Goal: Task Accomplishment & Management: Complete application form

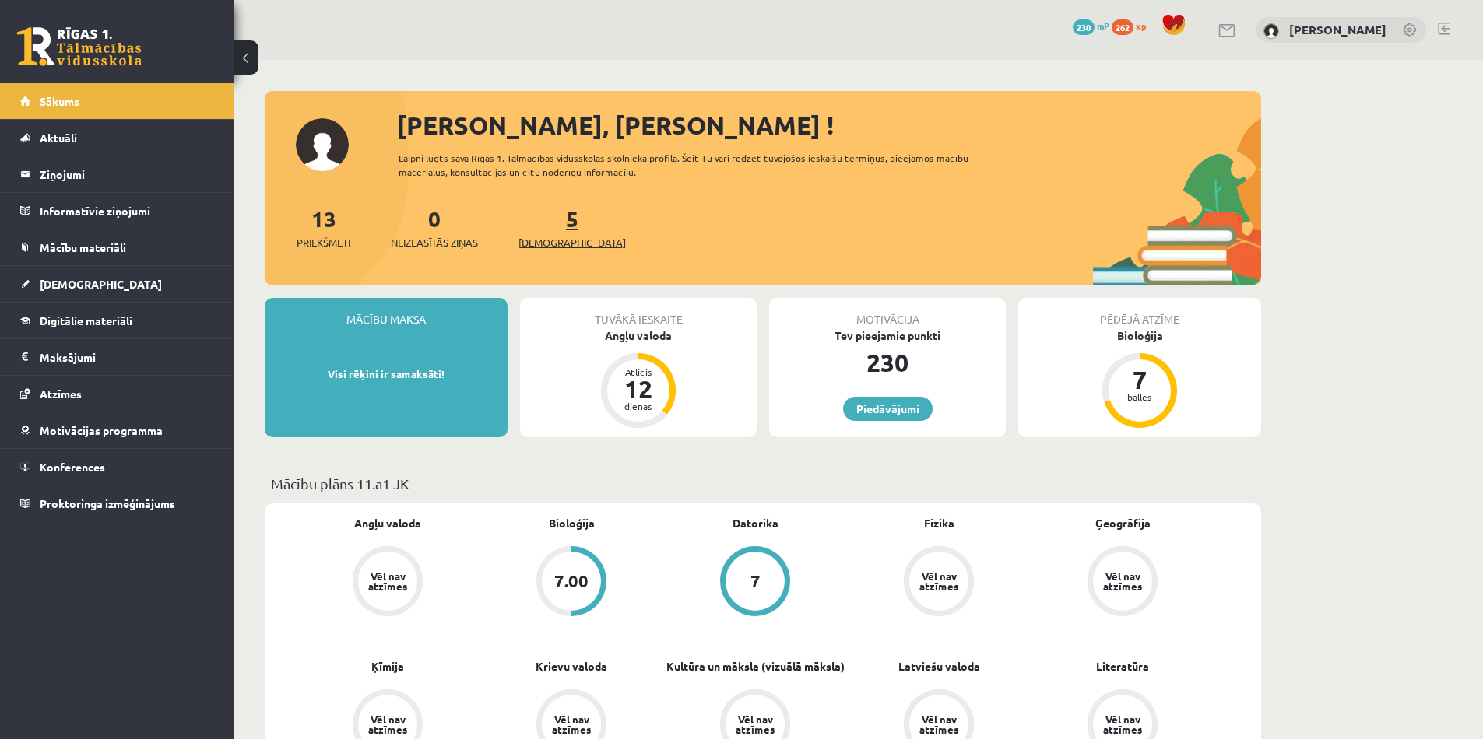
click at [542, 235] on span "[DEMOGRAPHIC_DATA]" at bounding box center [571, 243] width 107 height 16
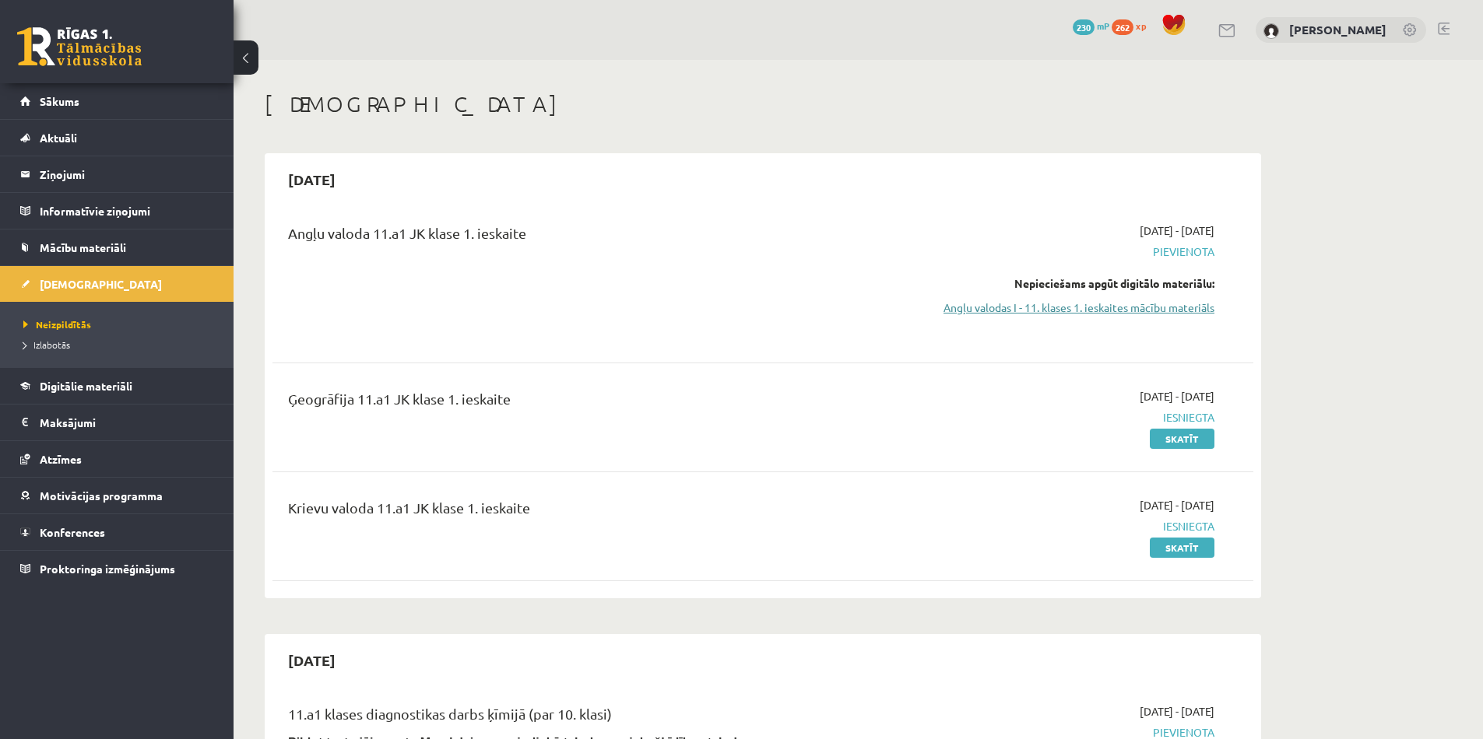
click at [1169, 309] on link "Angļu valodas I - 11. klases 1. ieskaites mācību materiāls" at bounding box center [1067, 308] width 293 height 16
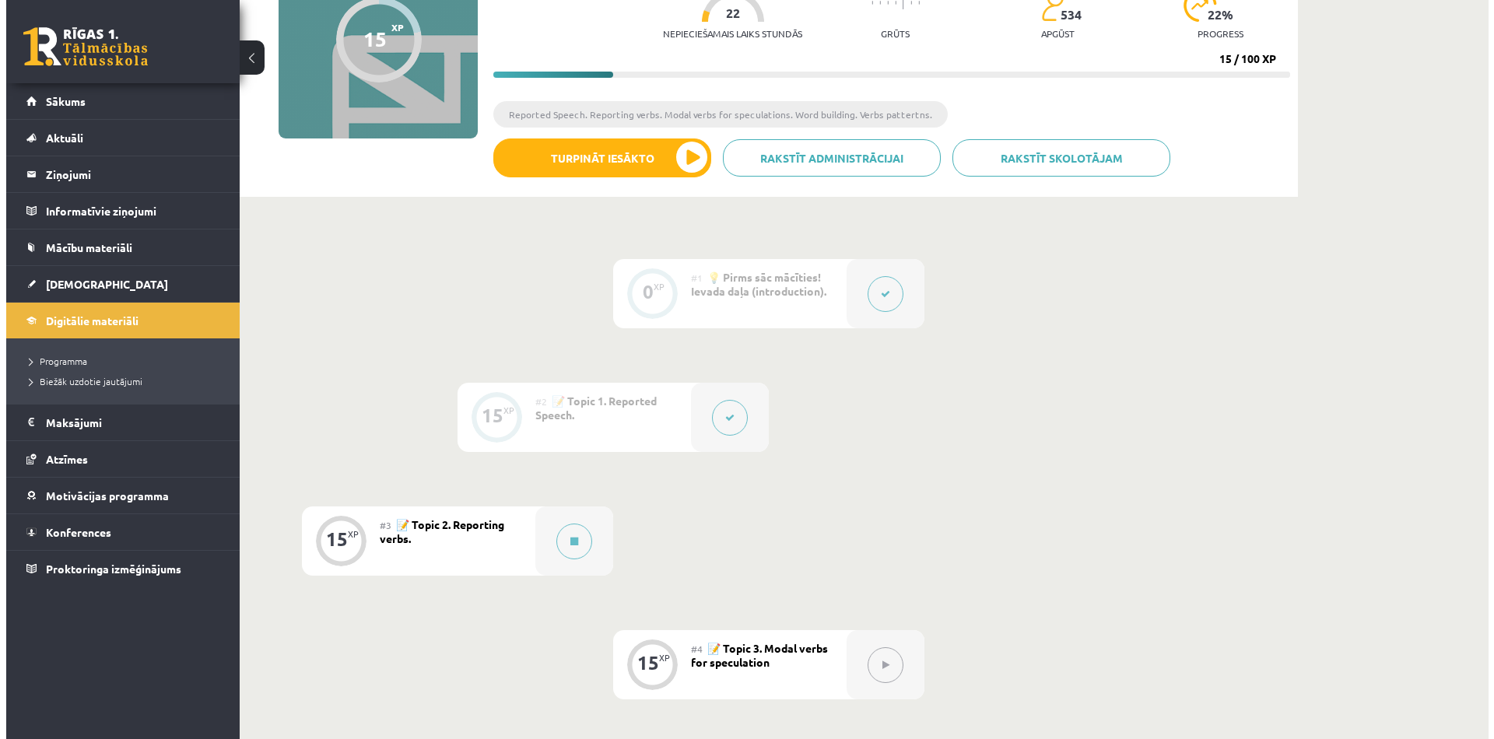
scroll to position [177, 0]
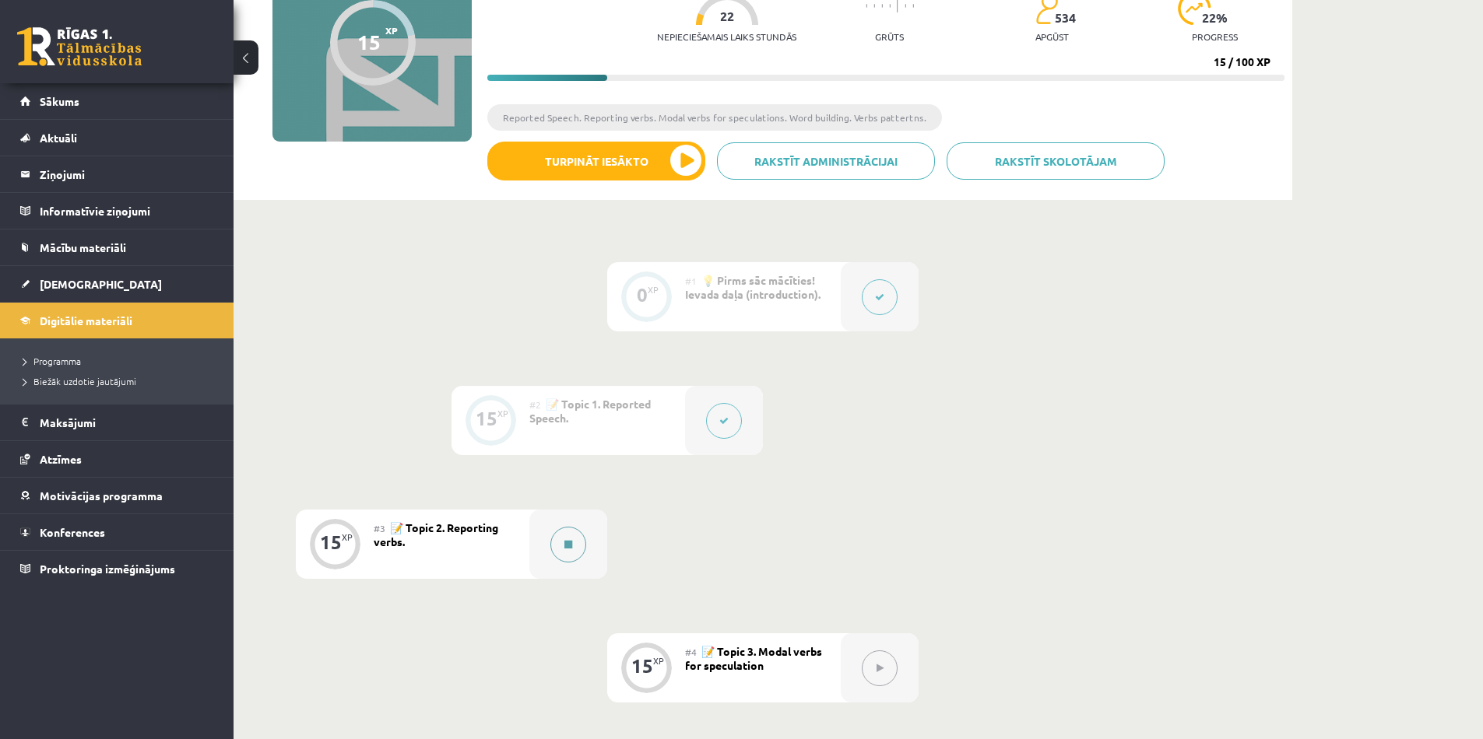
click at [581, 541] on button at bounding box center [568, 545] width 36 height 36
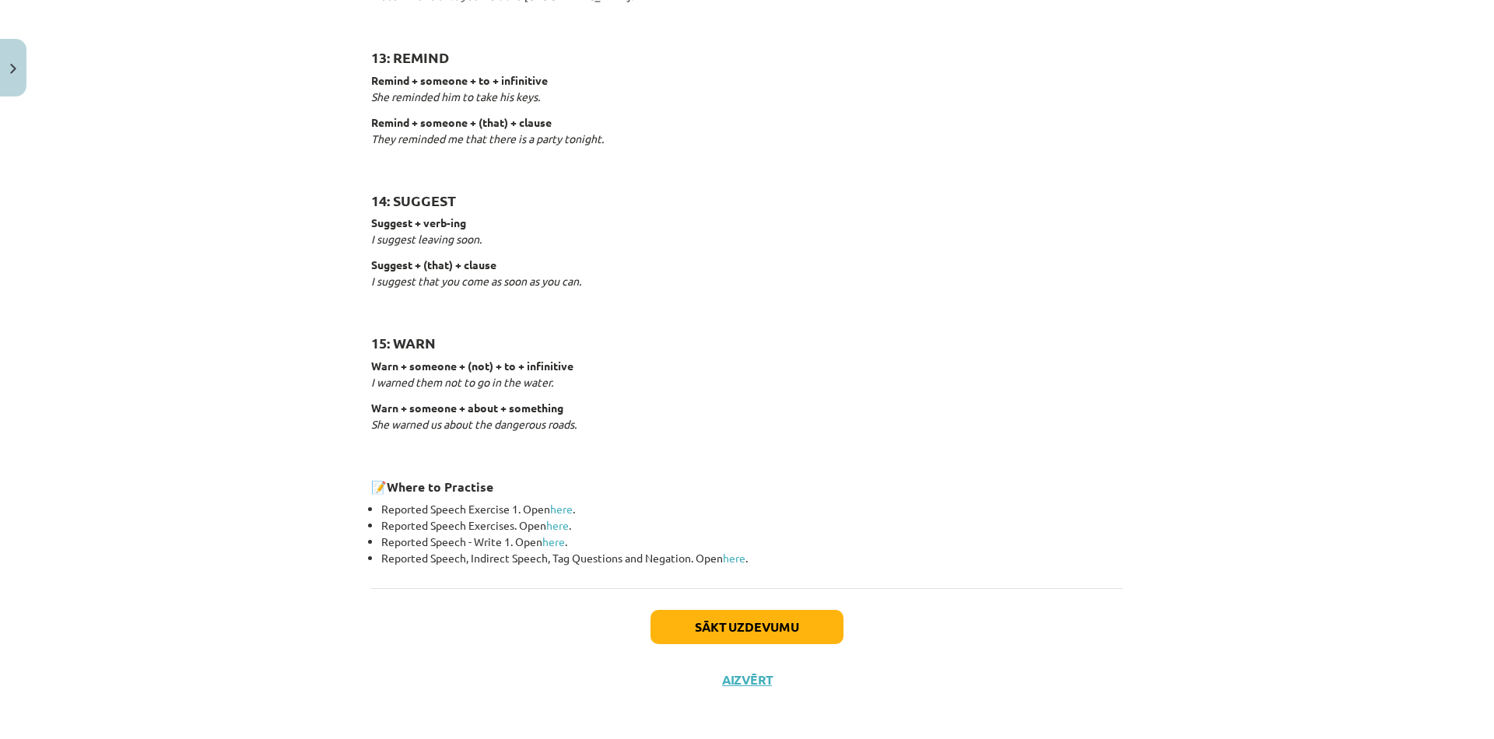
scroll to position [2265, 0]
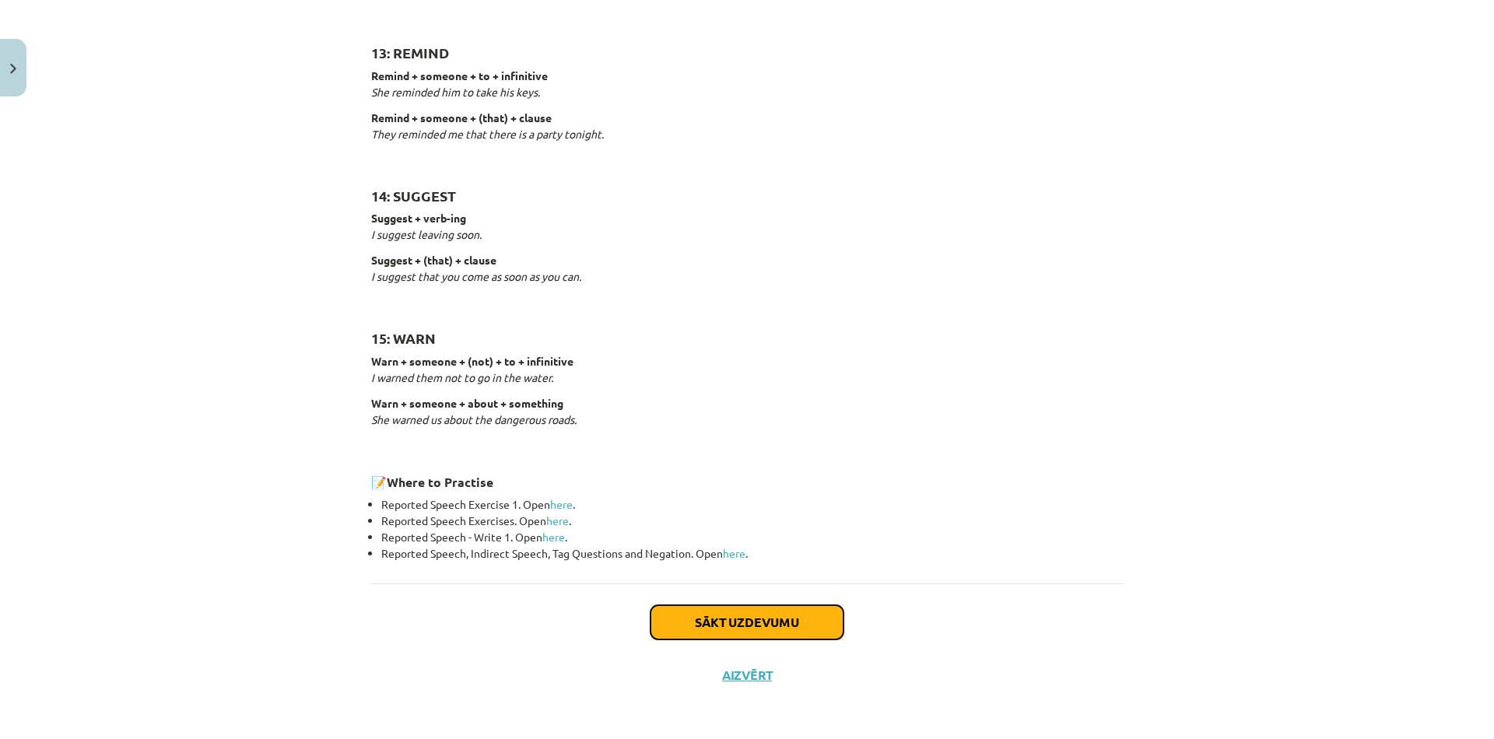
click at [822, 623] on button "Sākt uzdevumu" at bounding box center [747, 622] width 193 height 34
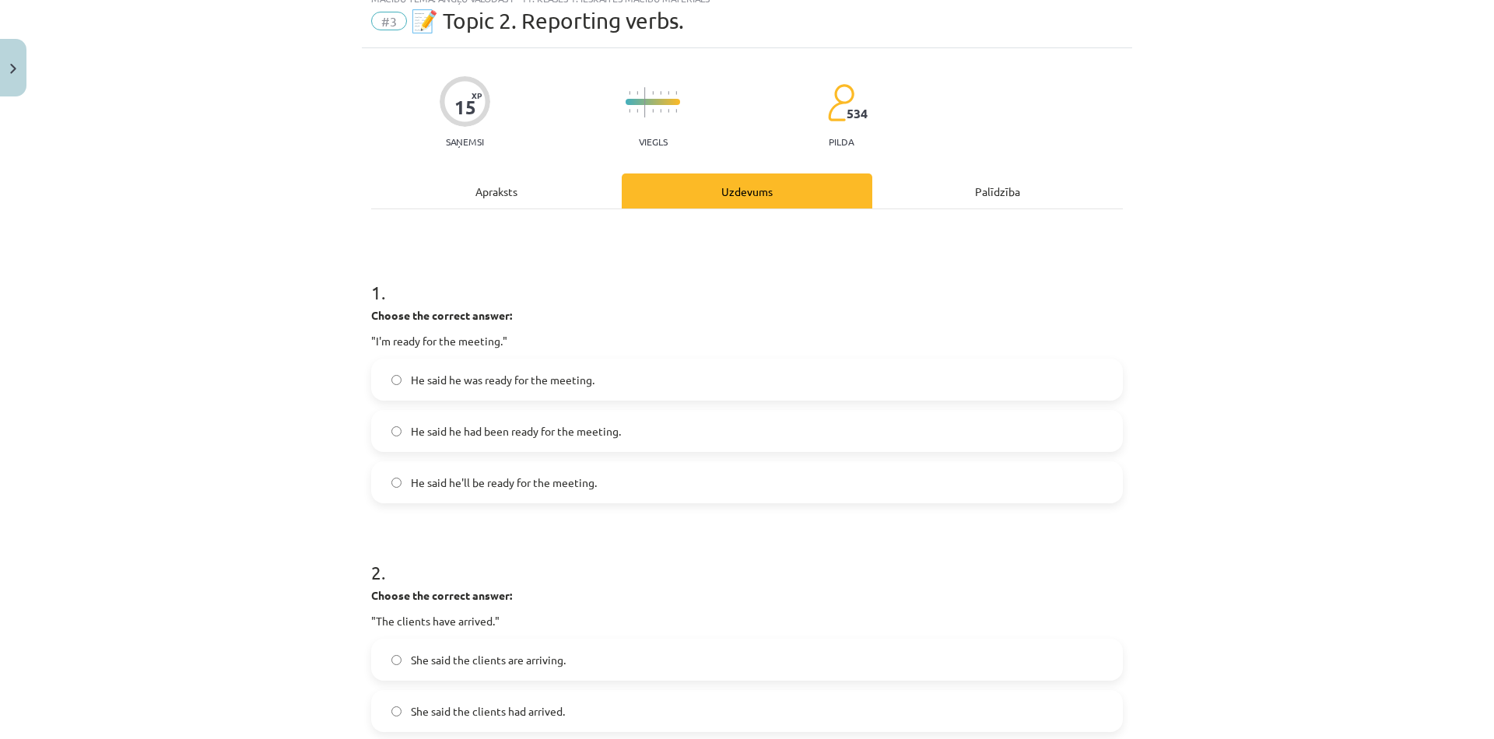
scroll to position [58, 0]
click at [423, 381] on span "He said he was ready for the meeting." at bounding box center [503, 377] width 184 height 16
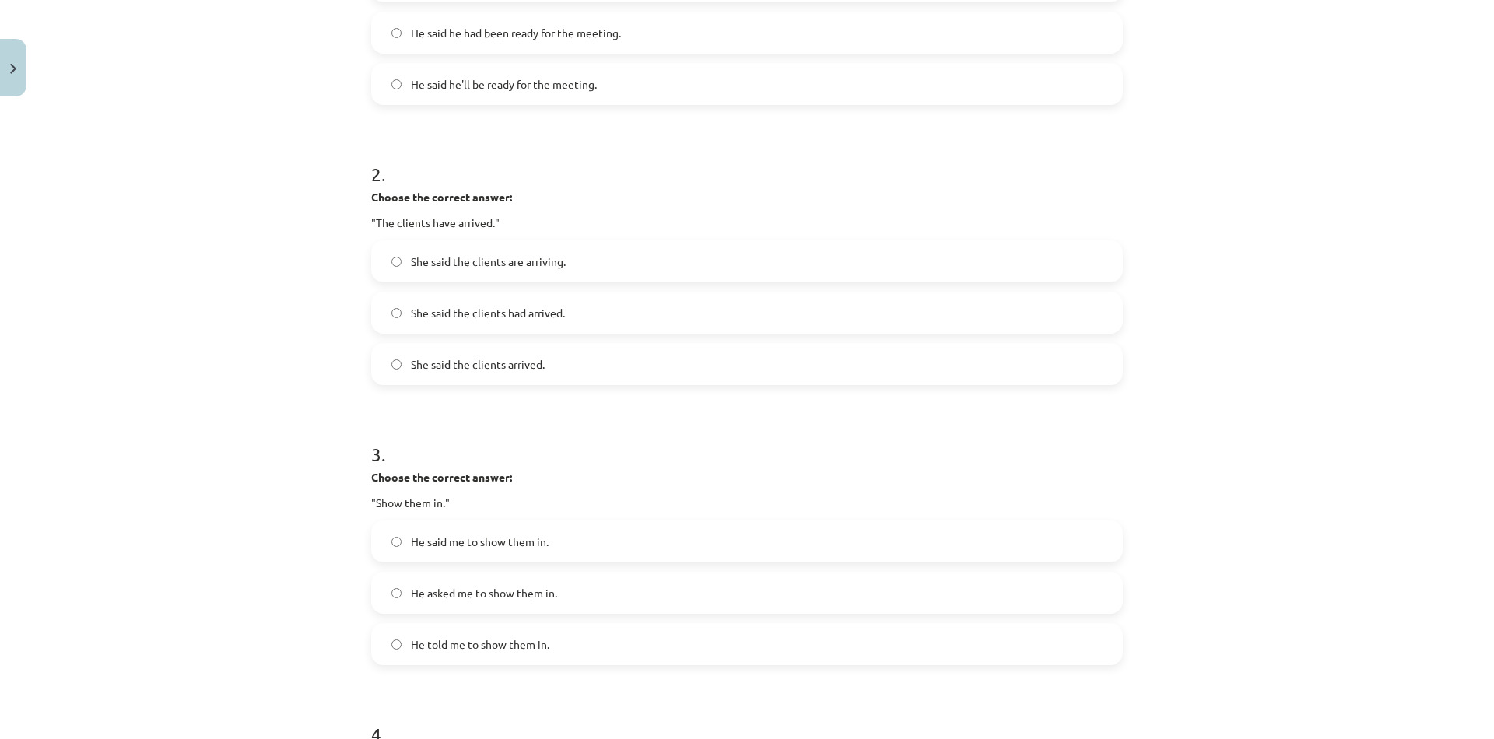
scroll to position [452, 0]
click at [383, 320] on label "She said the clients had arrived." at bounding box center [747, 314] width 749 height 39
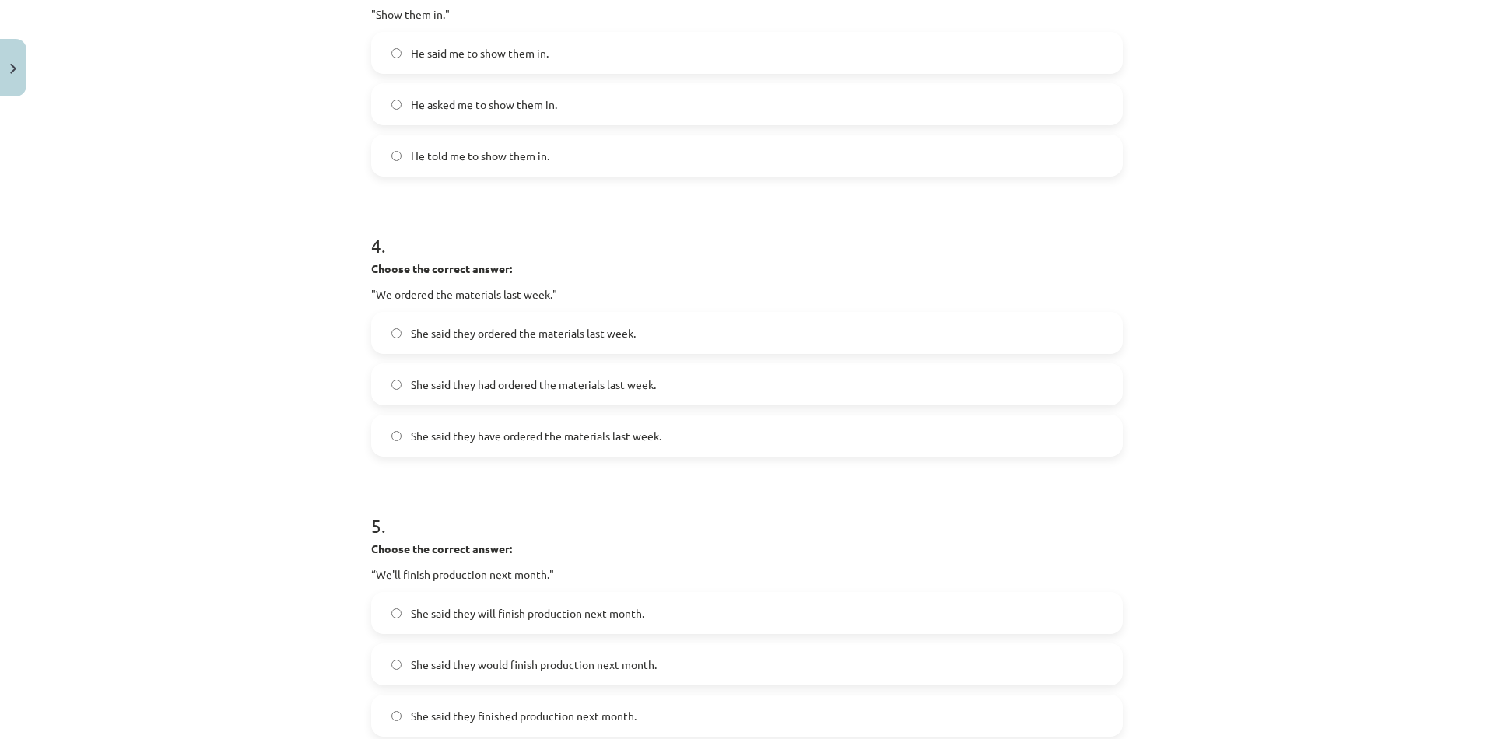
scroll to position [970, 0]
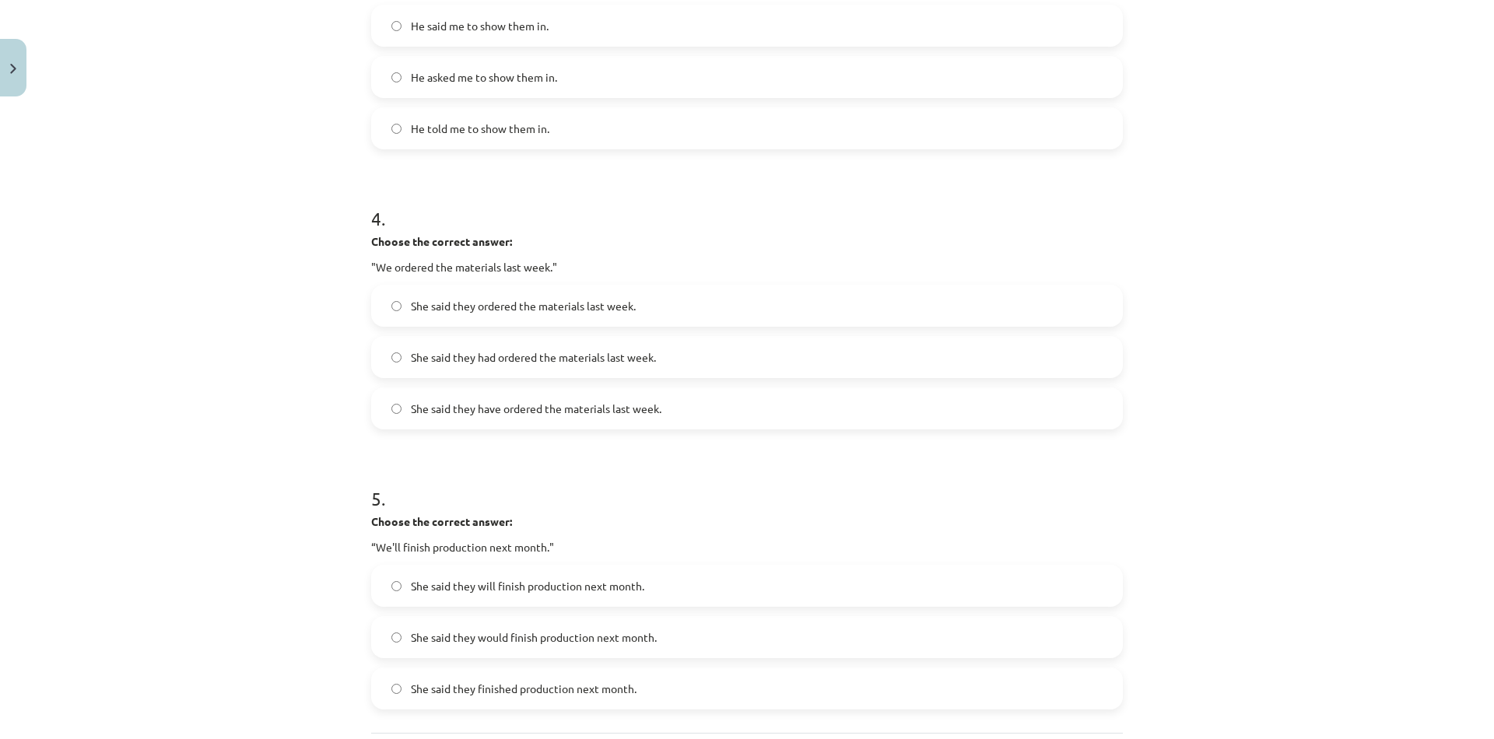
click at [480, 365] on label "She said they had ordered the materials last week." at bounding box center [747, 357] width 749 height 39
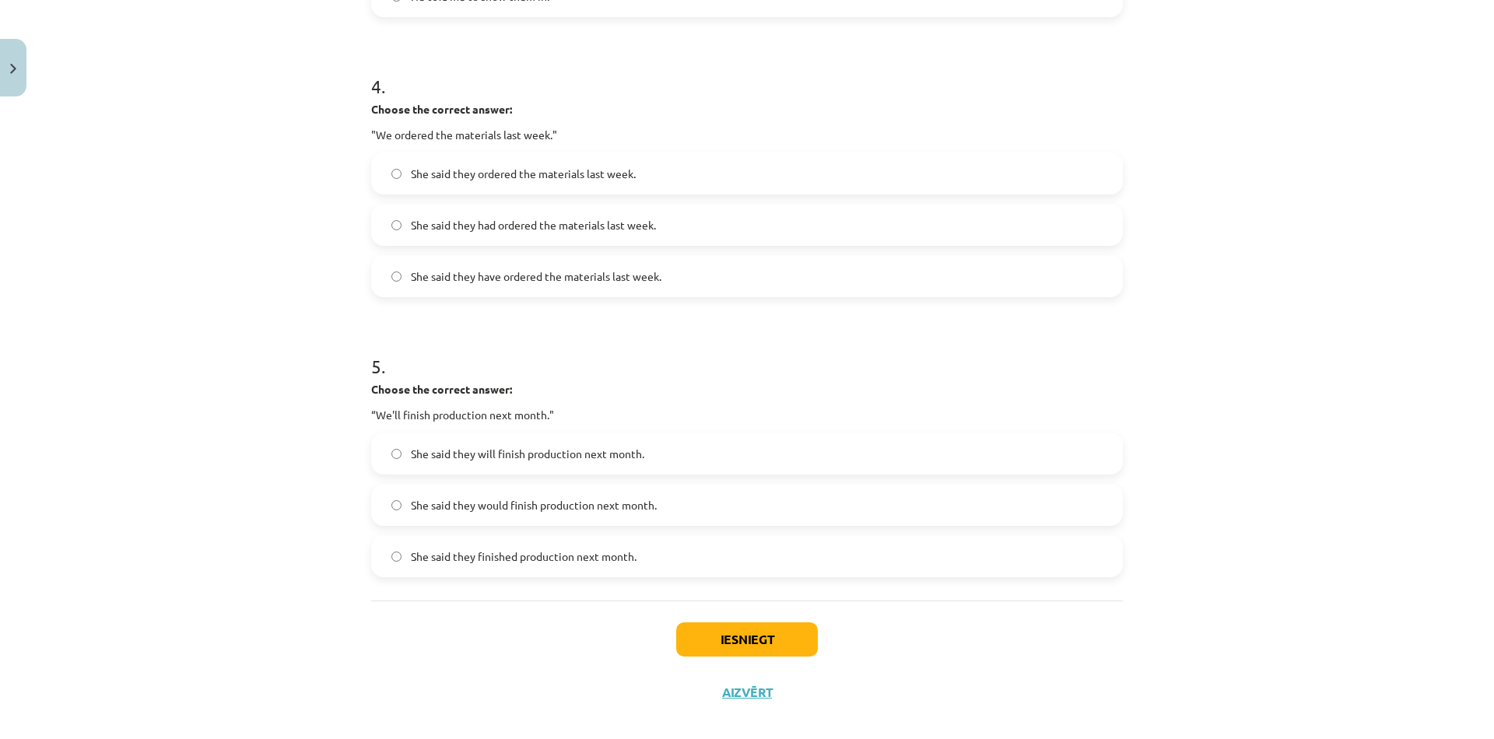
scroll to position [1105, 0]
click at [465, 501] on span "She said they would finish production next month." at bounding box center [534, 502] width 246 height 16
click at [748, 630] on button "Iesniegt" at bounding box center [747, 637] width 142 height 34
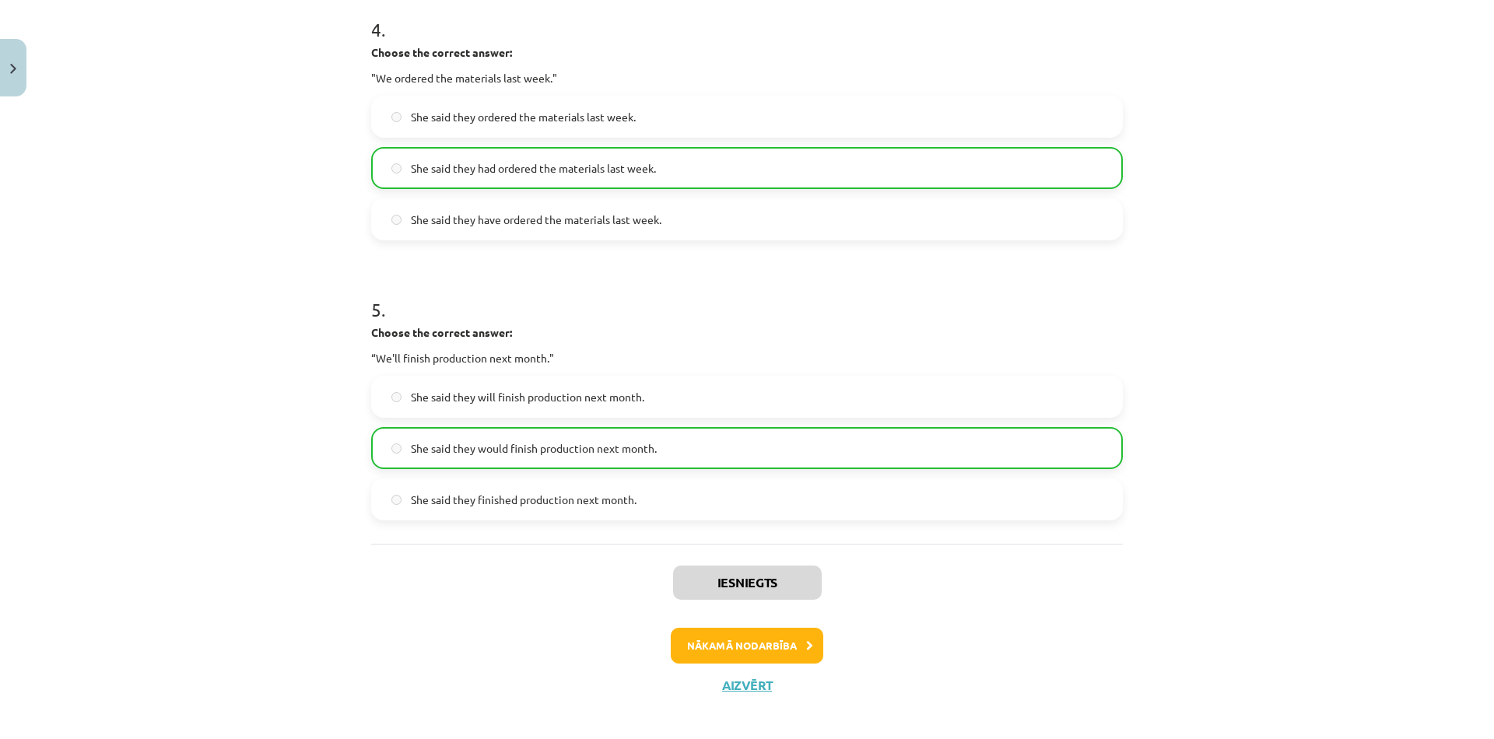
scroll to position [1171, 0]
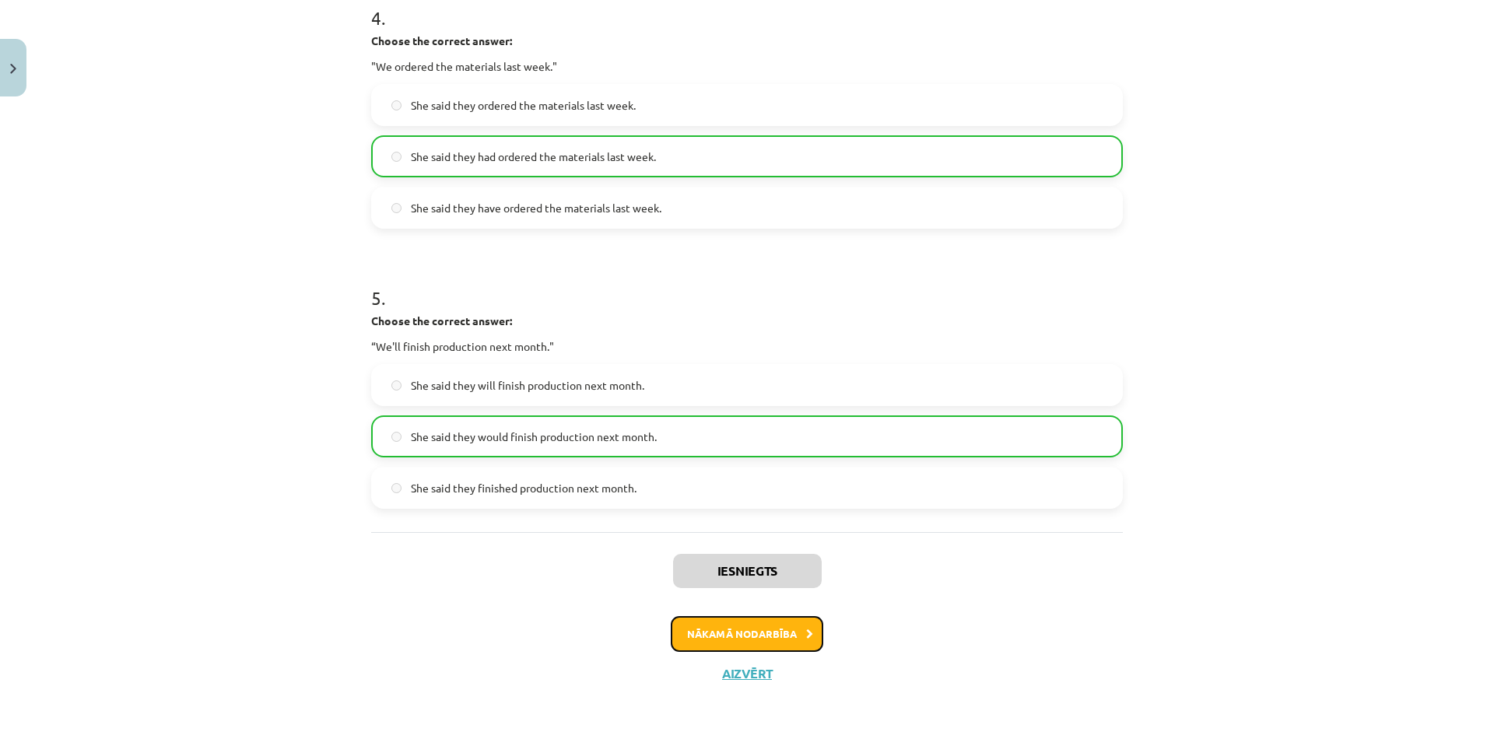
click at [728, 637] on button "Nākamā nodarbība" at bounding box center [747, 634] width 153 height 36
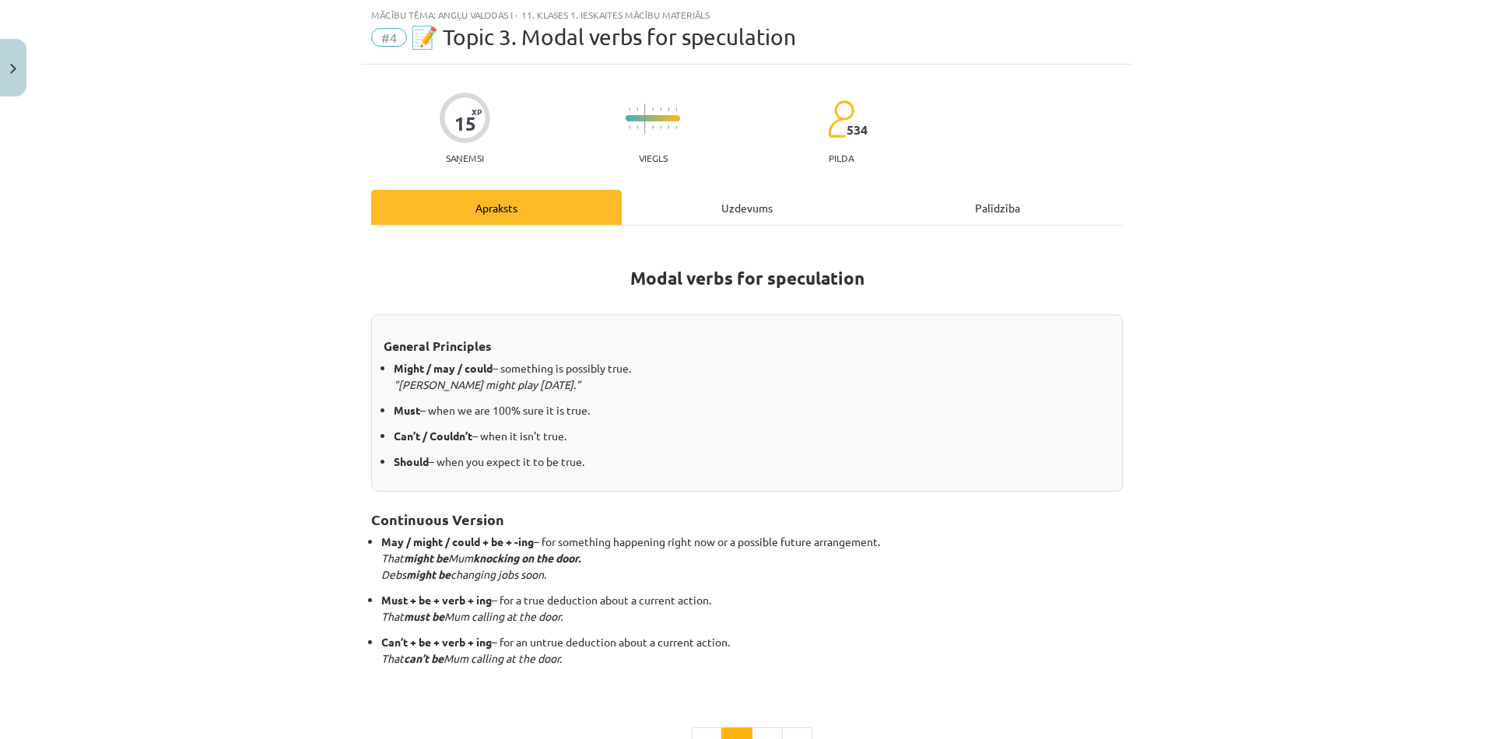
scroll to position [66, 0]
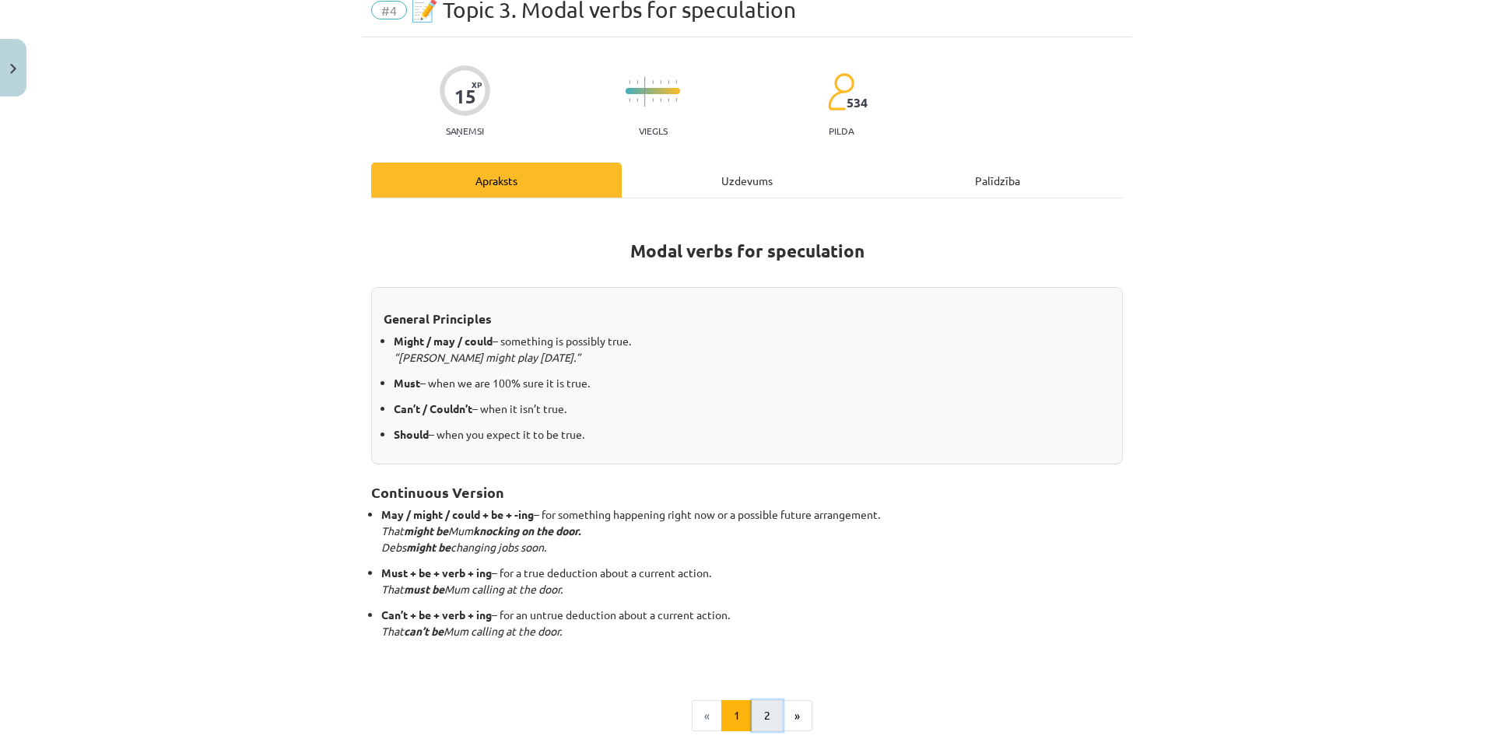
click at [763, 716] on button "2" at bounding box center [767, 715] width 31 height 31
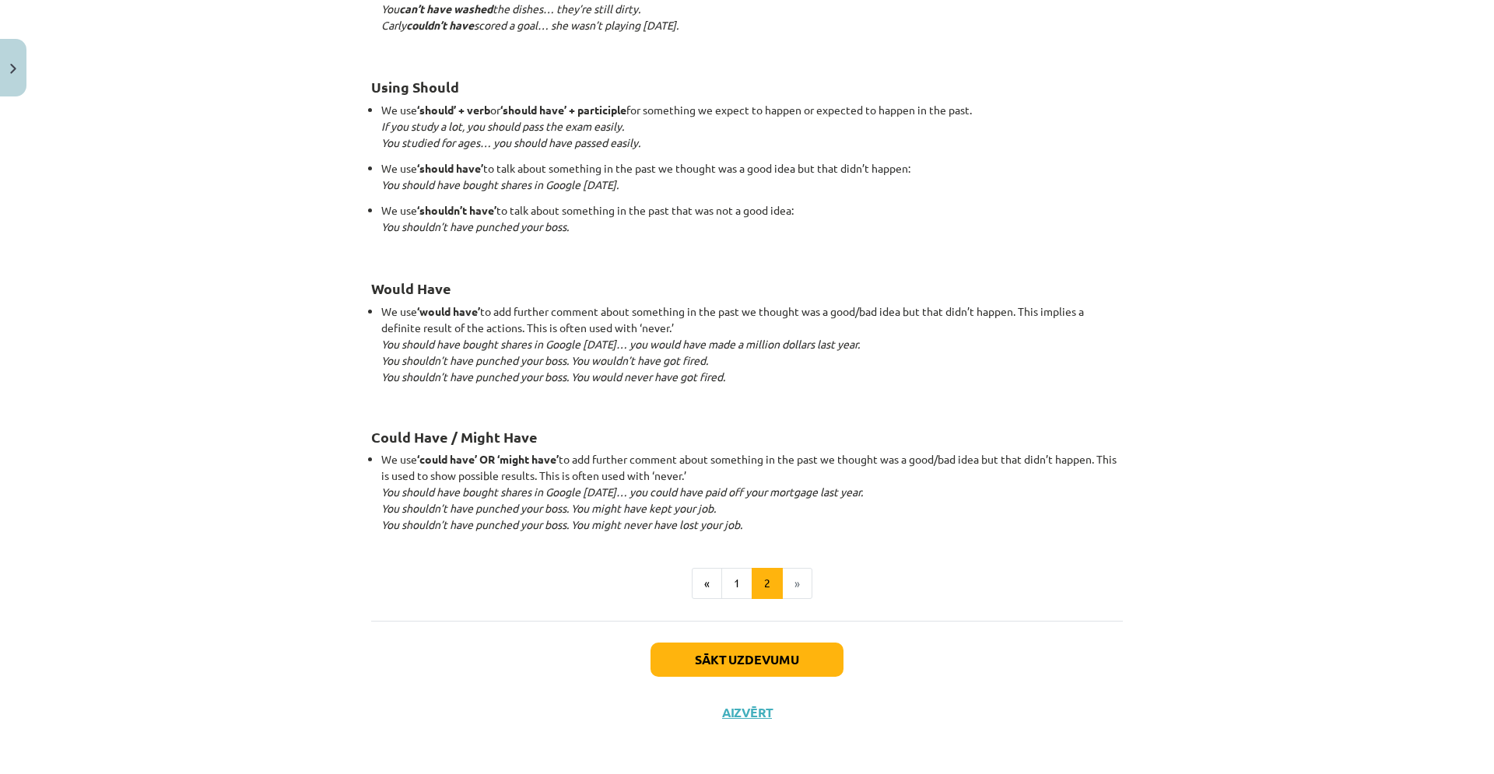
scroll to position [1318, 0]
click at [732, 661] on button "Sākt uzdevumu" at bounding box center [747, 657] width 193 height 34
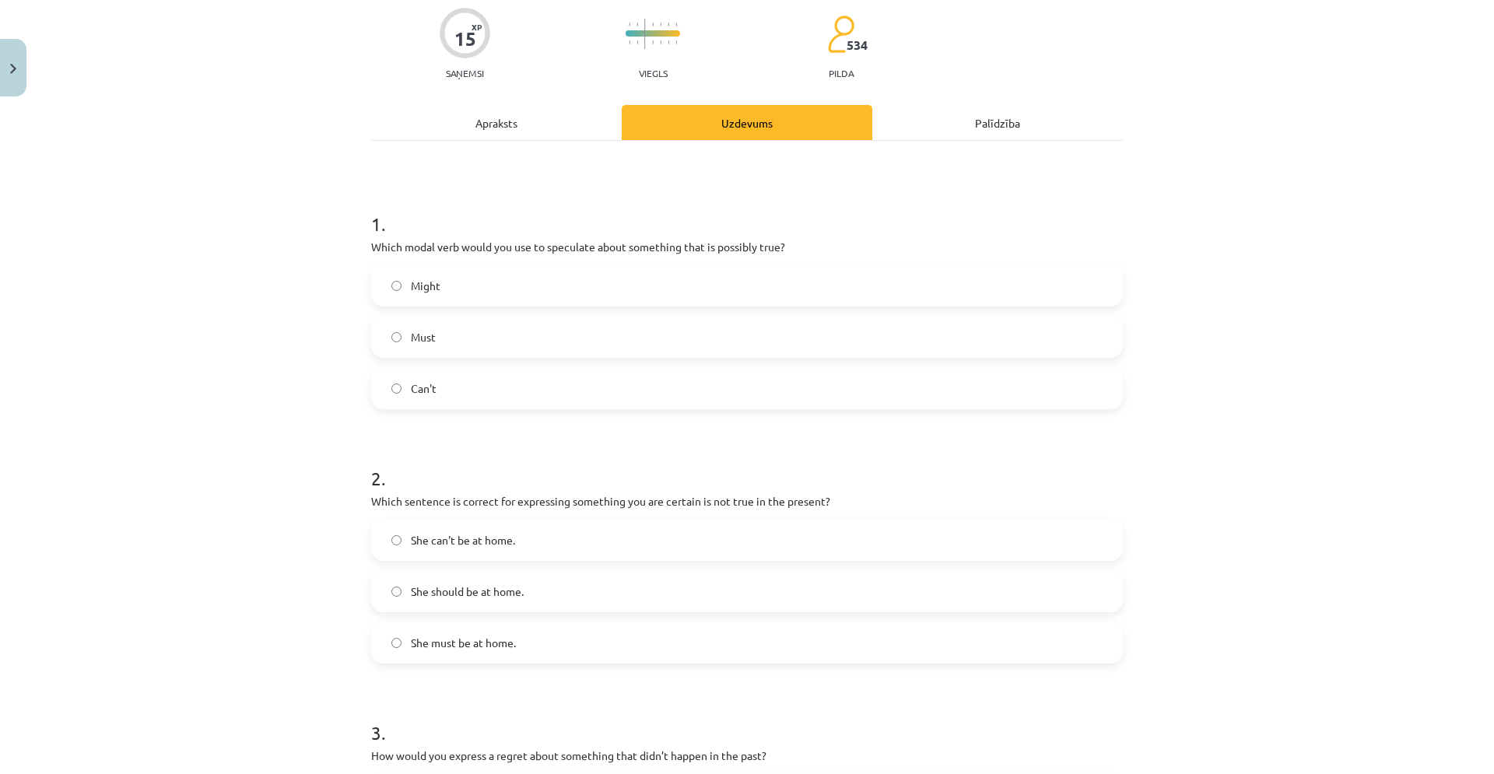
scroll to position [39, 0]
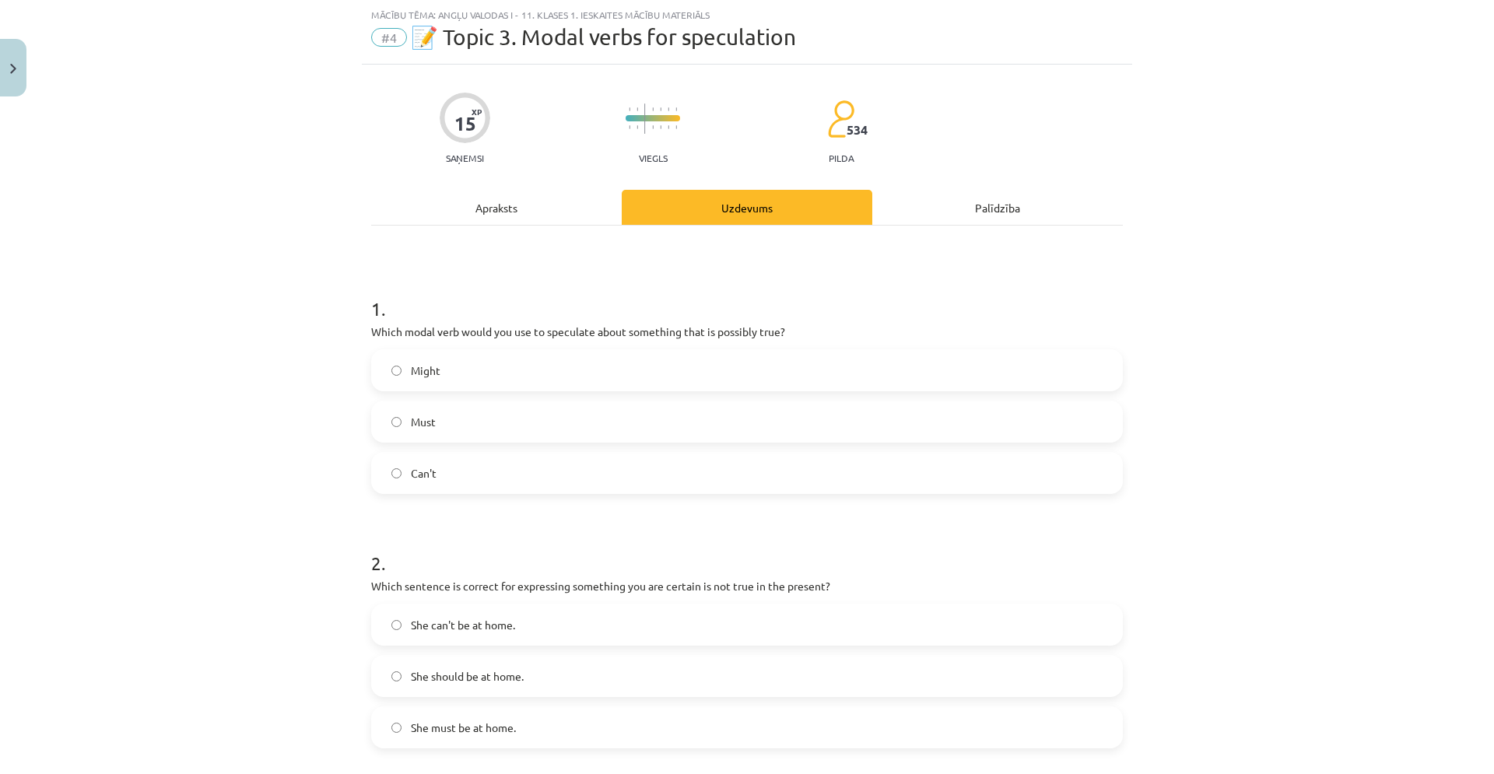
click at [491, 381] on label "Might" at bounding box center [747, 370] width 749 height 39
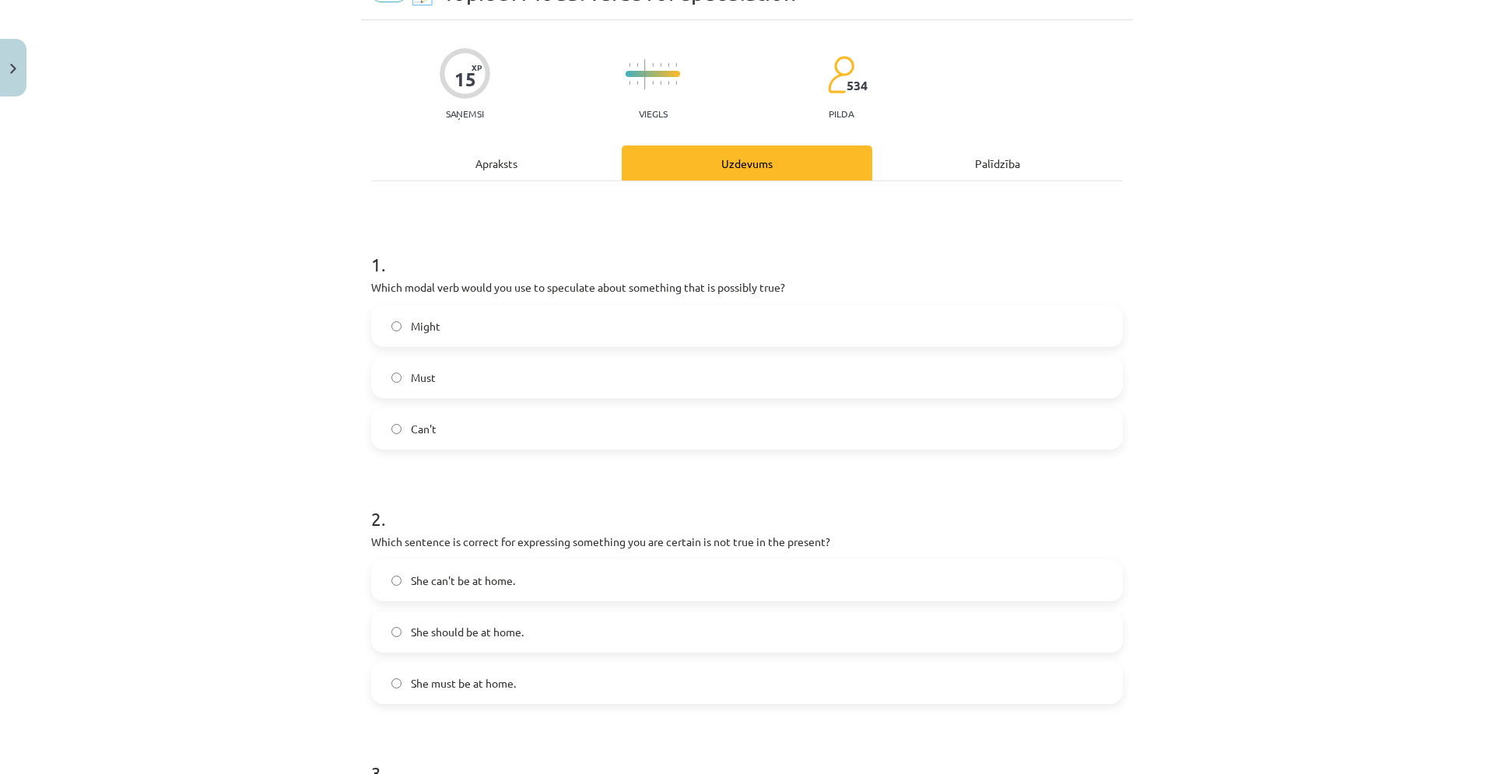
scroll to position [244, 0]
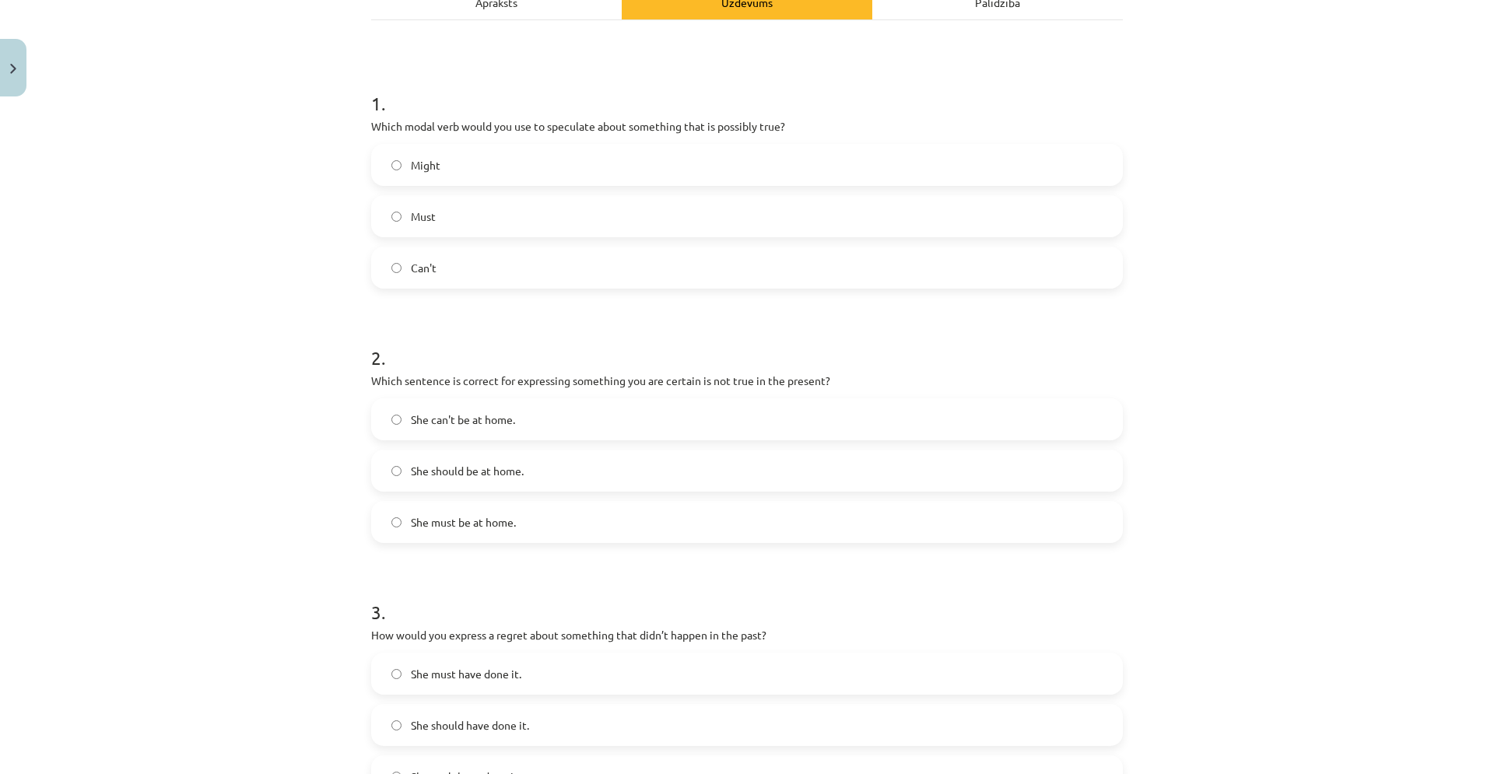
click at [490, 429] on label "She can't be at home." at bounding box center [747, 419] width 749 height 39
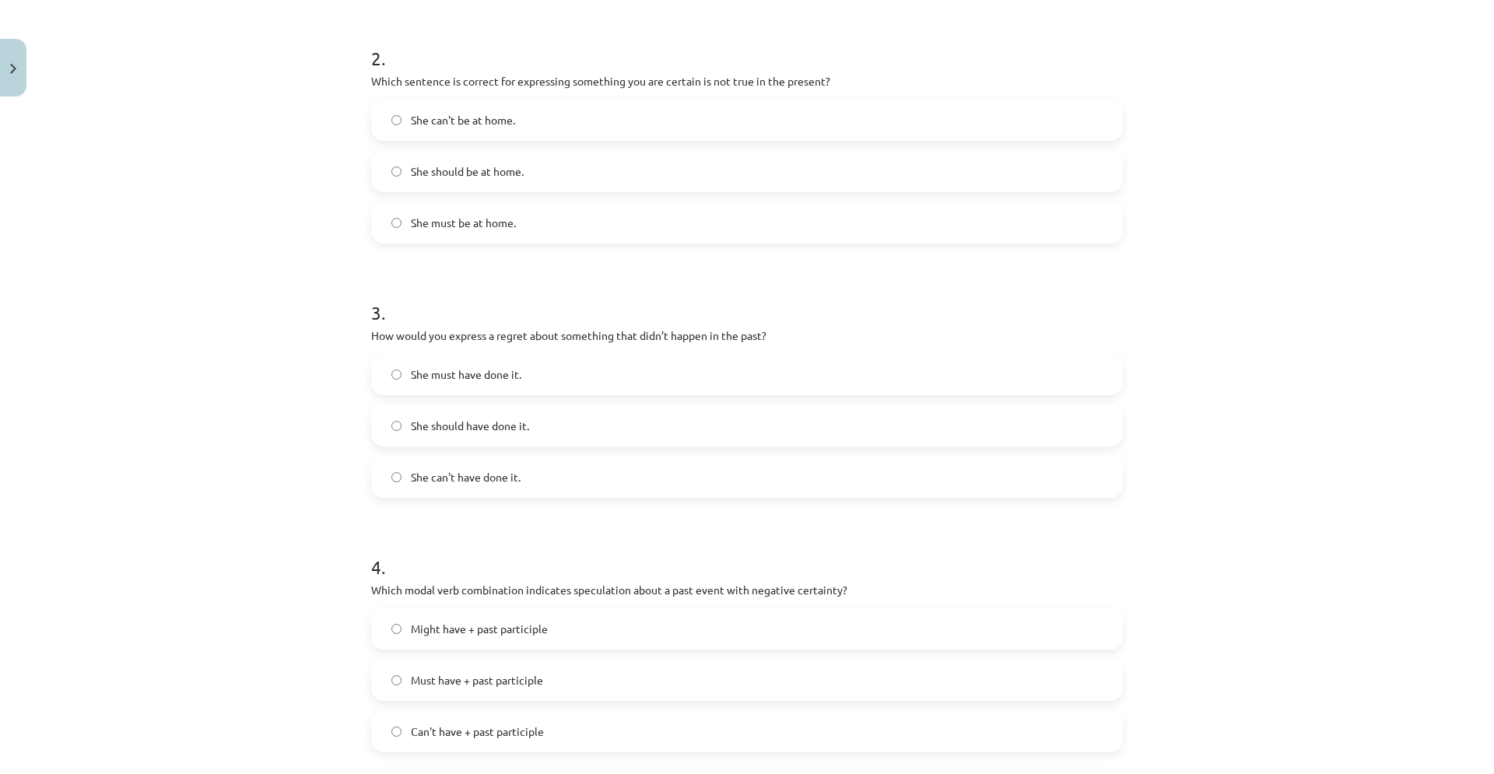
scroll to position [547, 0]
click at [490, 423] on span "She should have done it." at bounding box center [470, 423] width 118 height 16
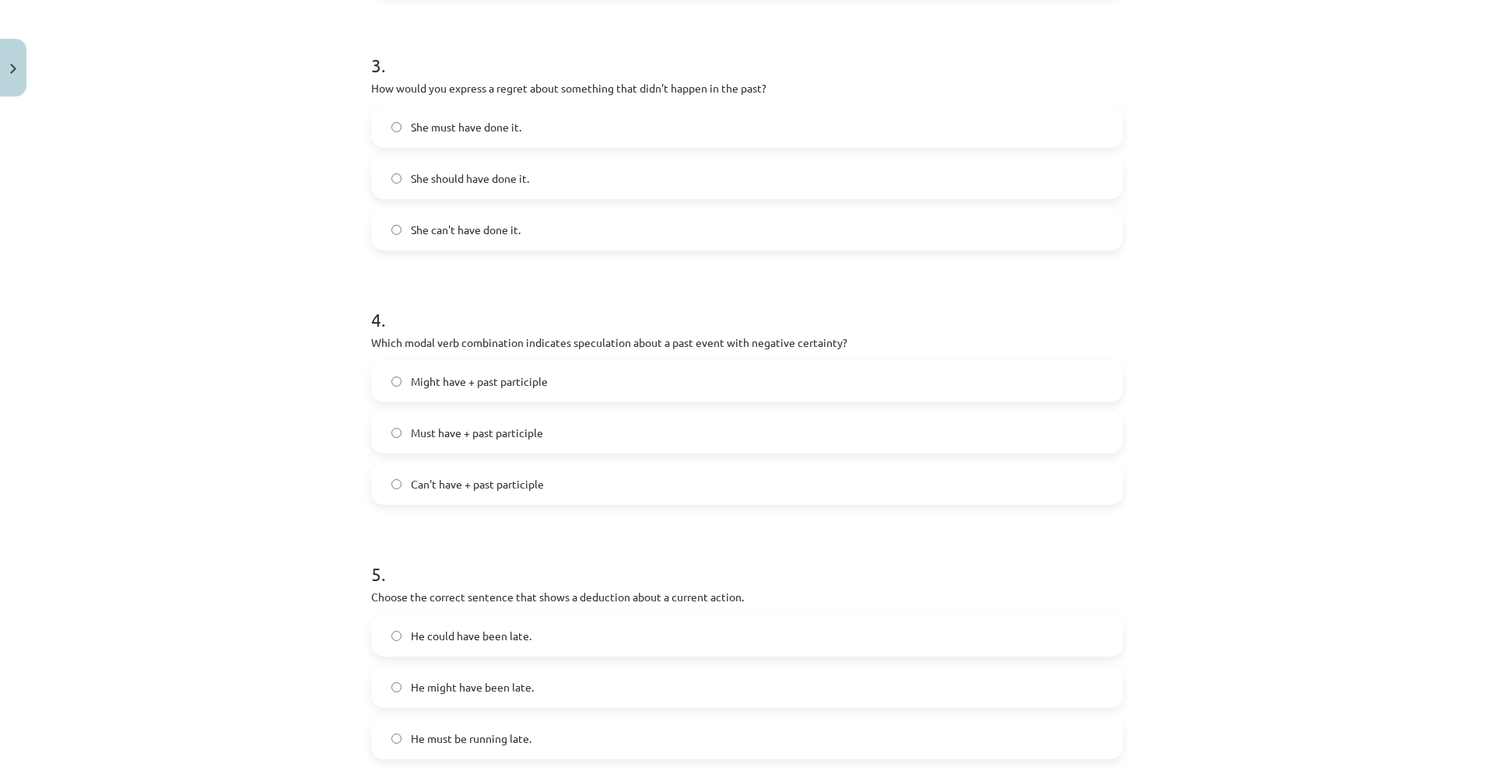
scroll to position [819, 0]
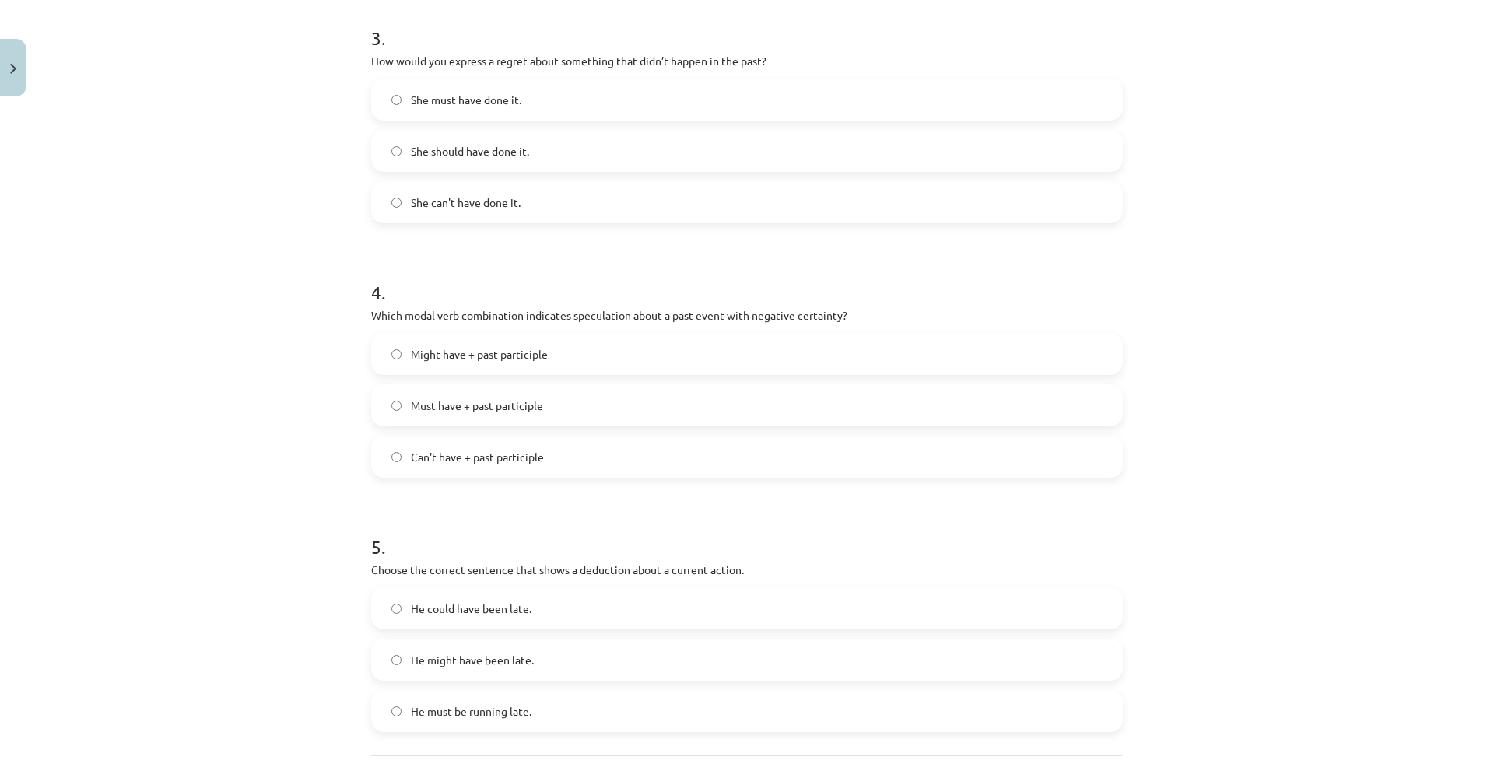
click at [466, 461] on span "Can't have + past participle" at bounding box center [477, 457] width 133 height 16
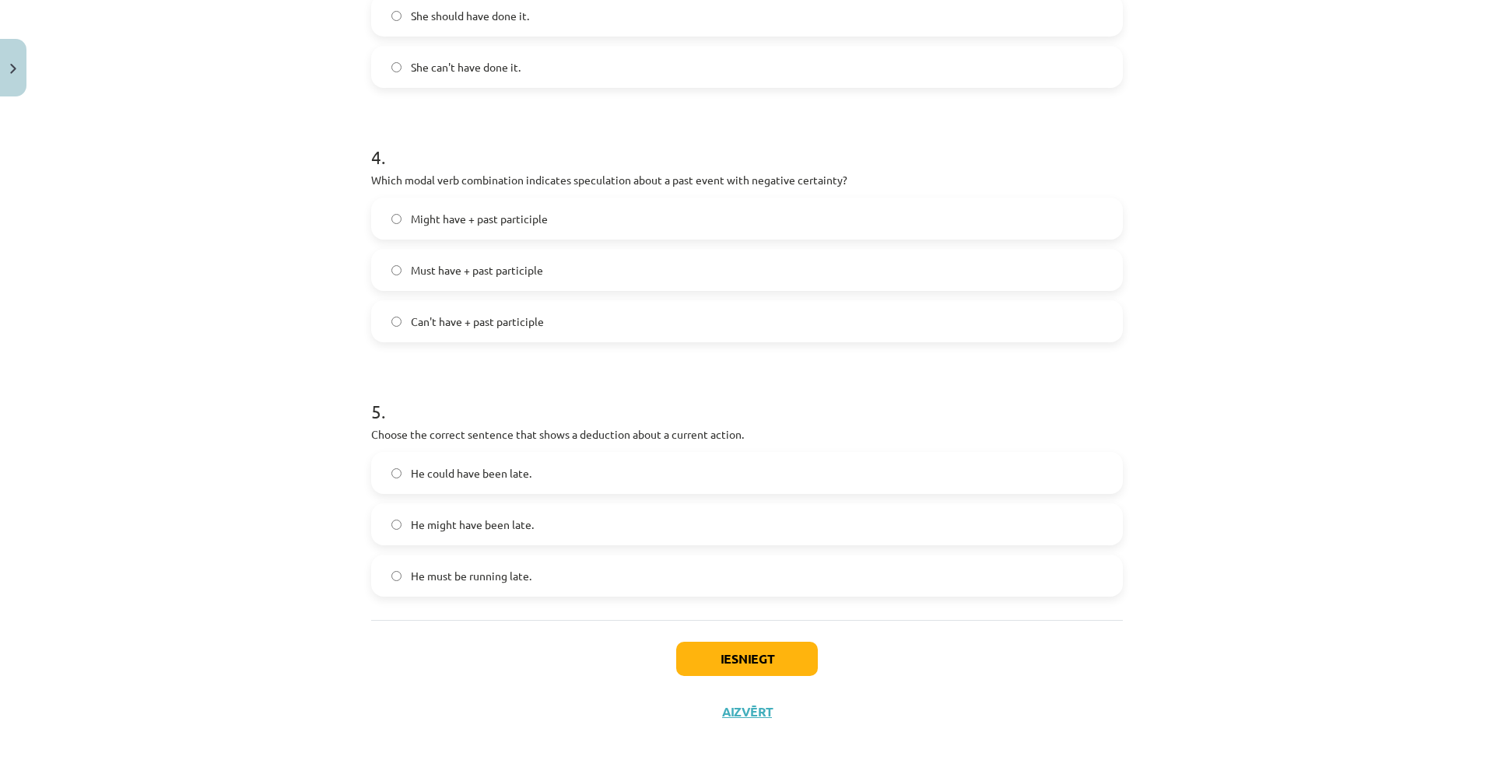
scroll to position [957, 0]
click at [481, 575] on span "He must be running late." at bounding box center [471, 573] width 121 height 16
click at [771, 659] on button "Iesniegt" at bounding box center [747, 656] width 142 height 34
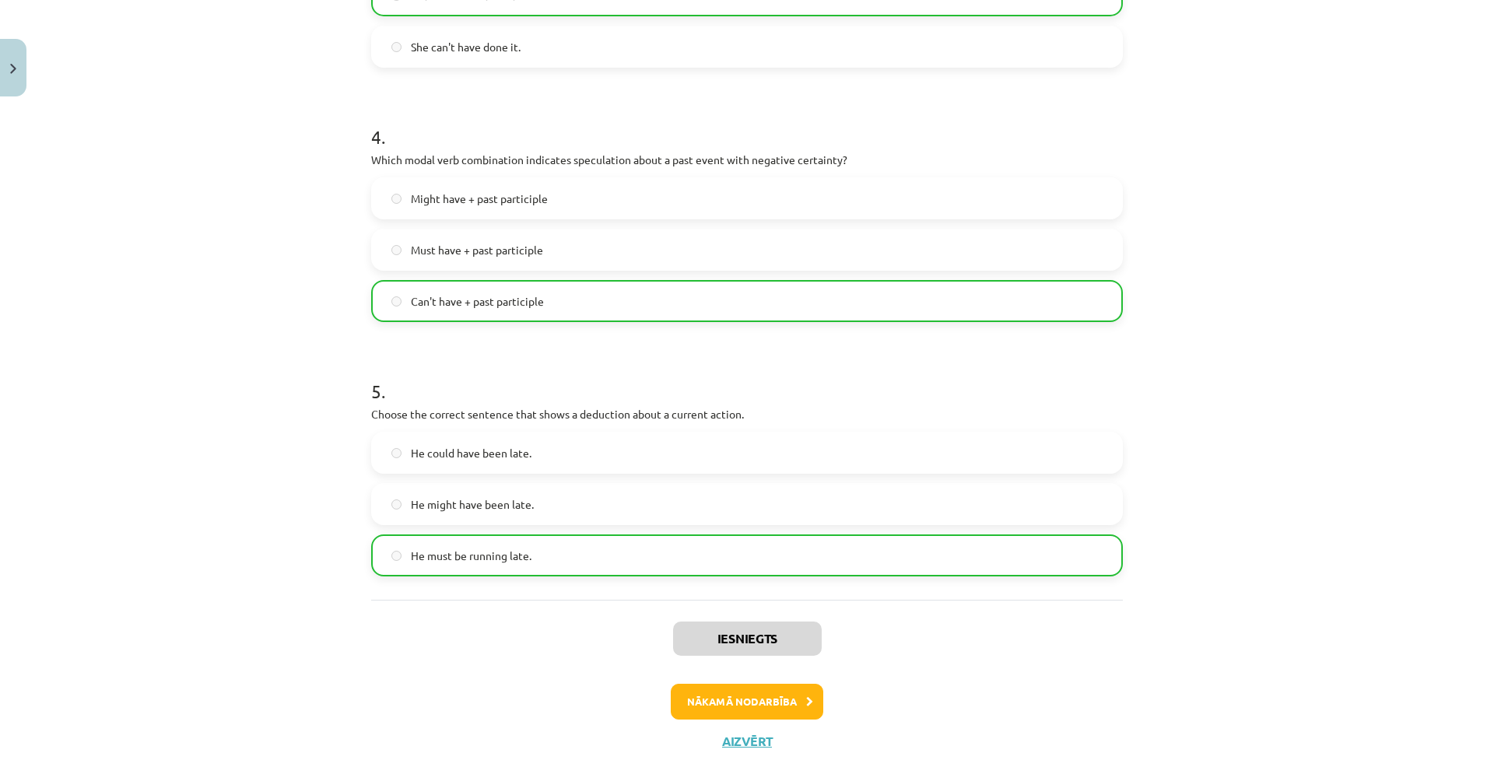
scroll to position [1007, 0]
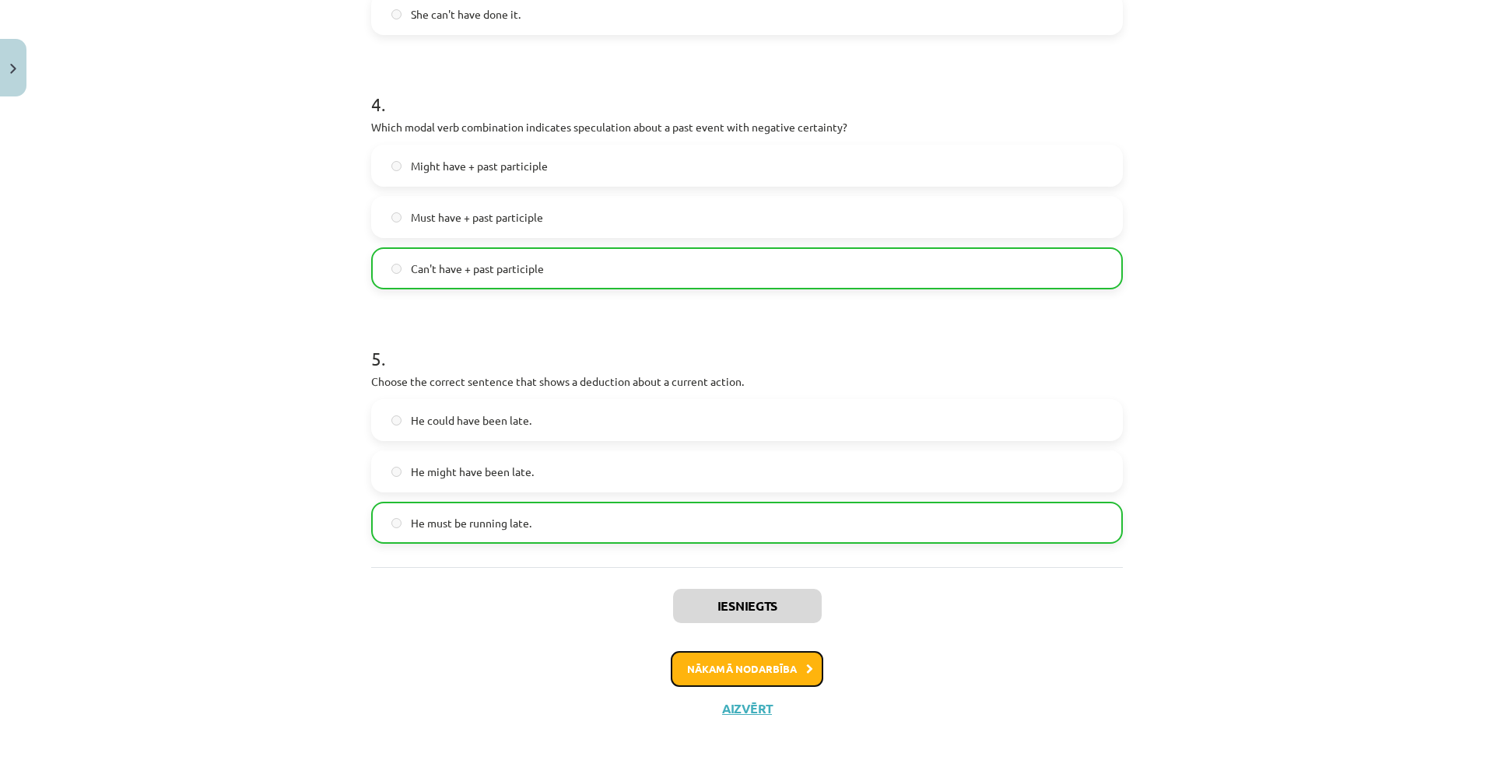
click at [714, 669] on button "Nākamā nodarbība" at bounding box center [747, 669] width 153 height 36
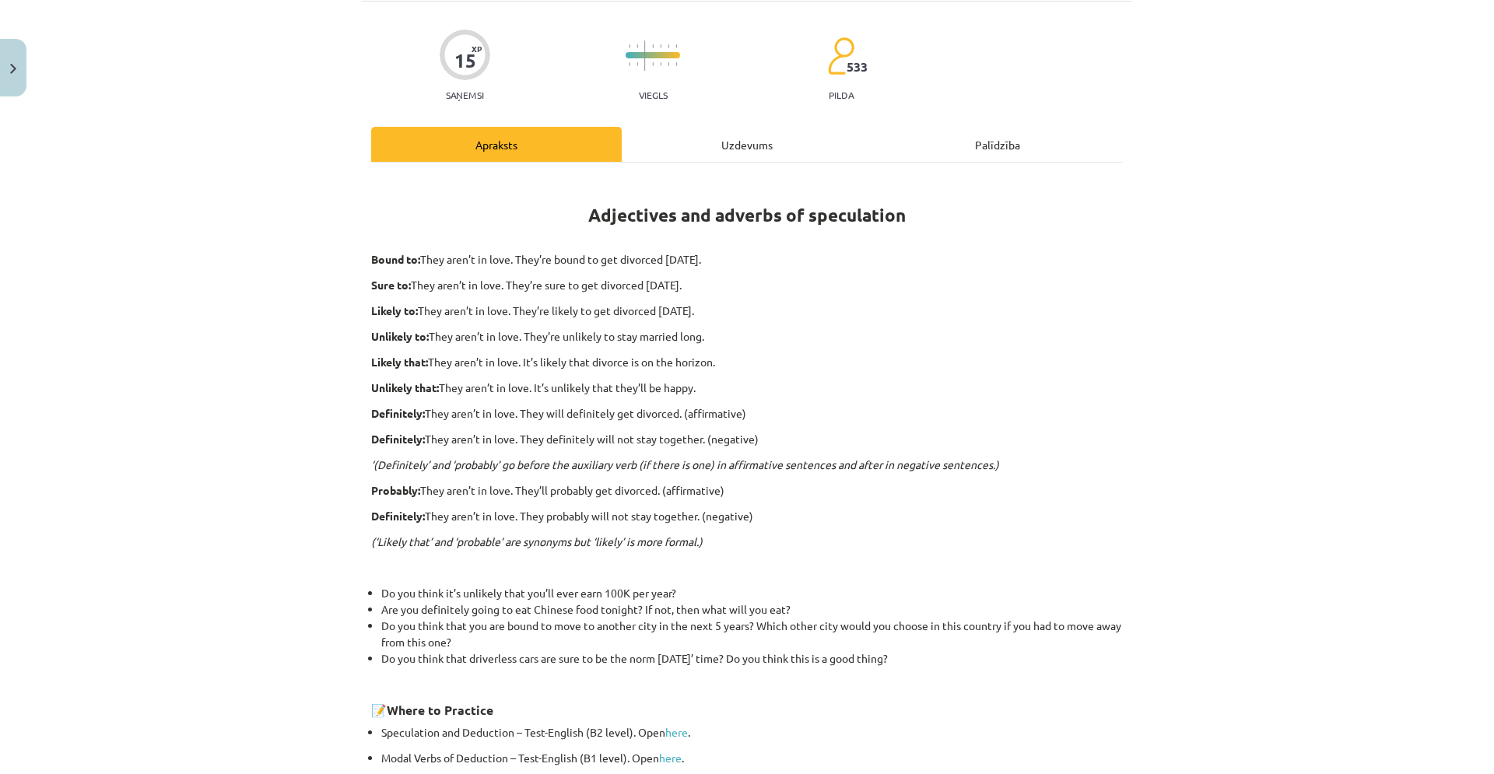
scroll to position [39, 0]
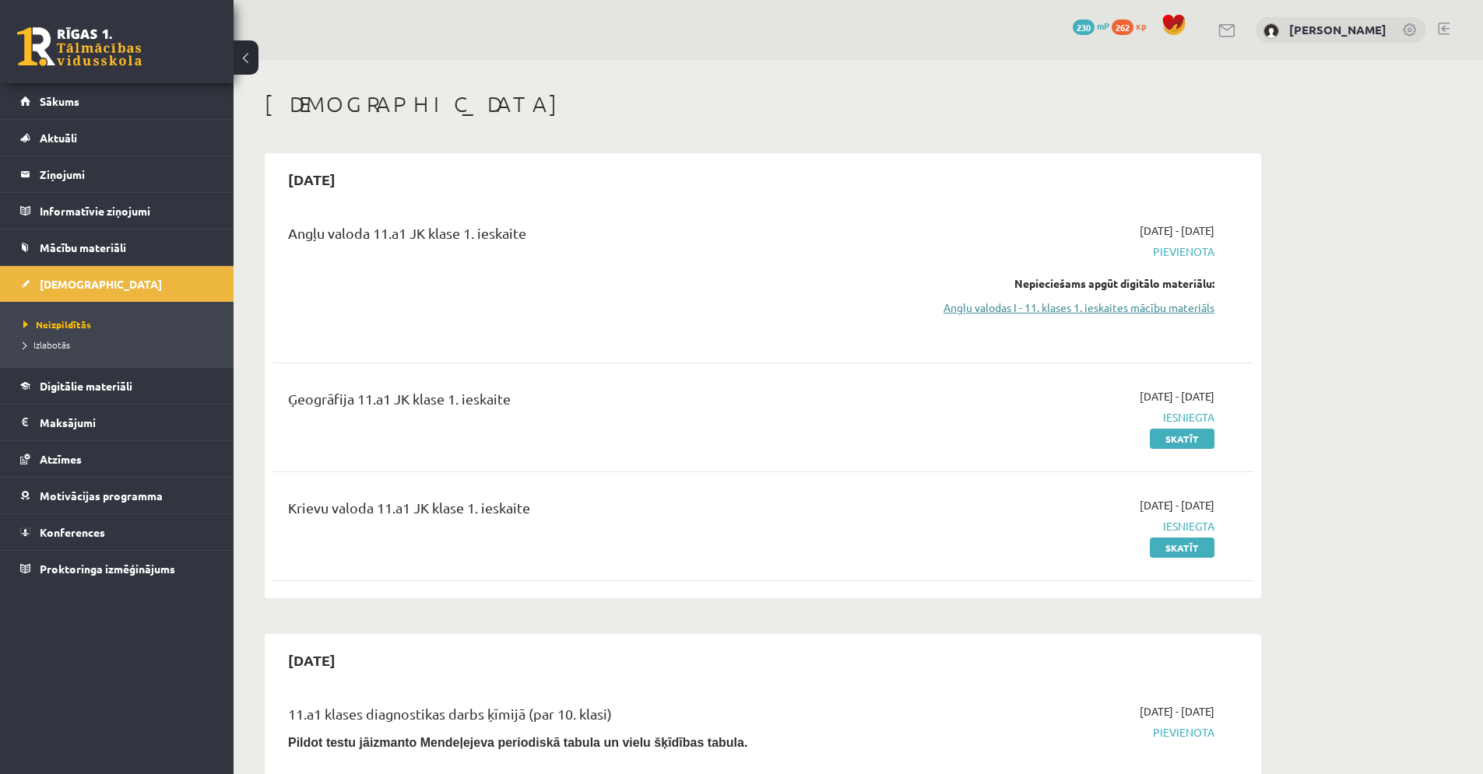
click at [1118, 307] on link "Angļu valodas I - 11. klases 1. ieskaites mācību materiāls" at bounding box center [1067, 308] width 293 height 16
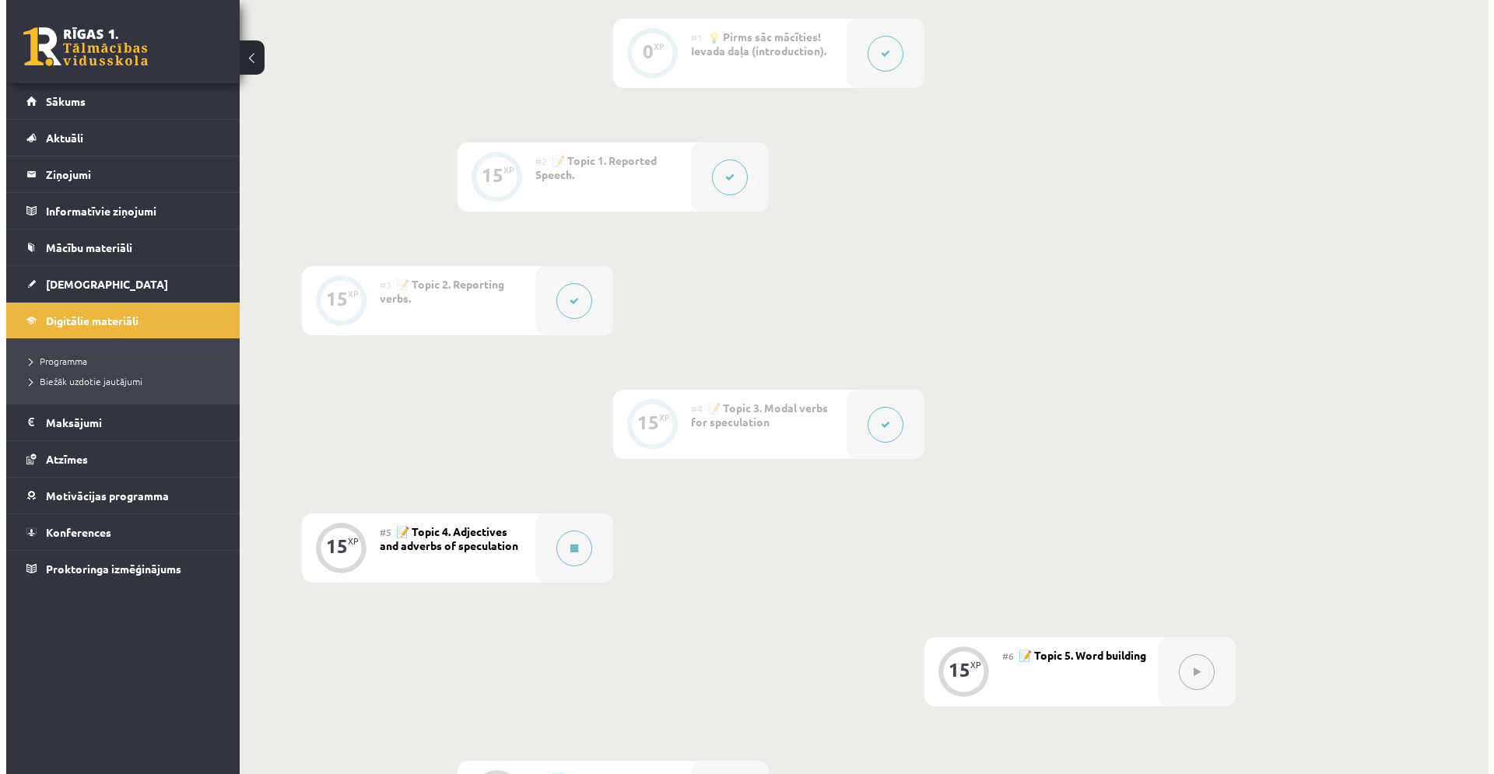
scroll to position [440, 0]
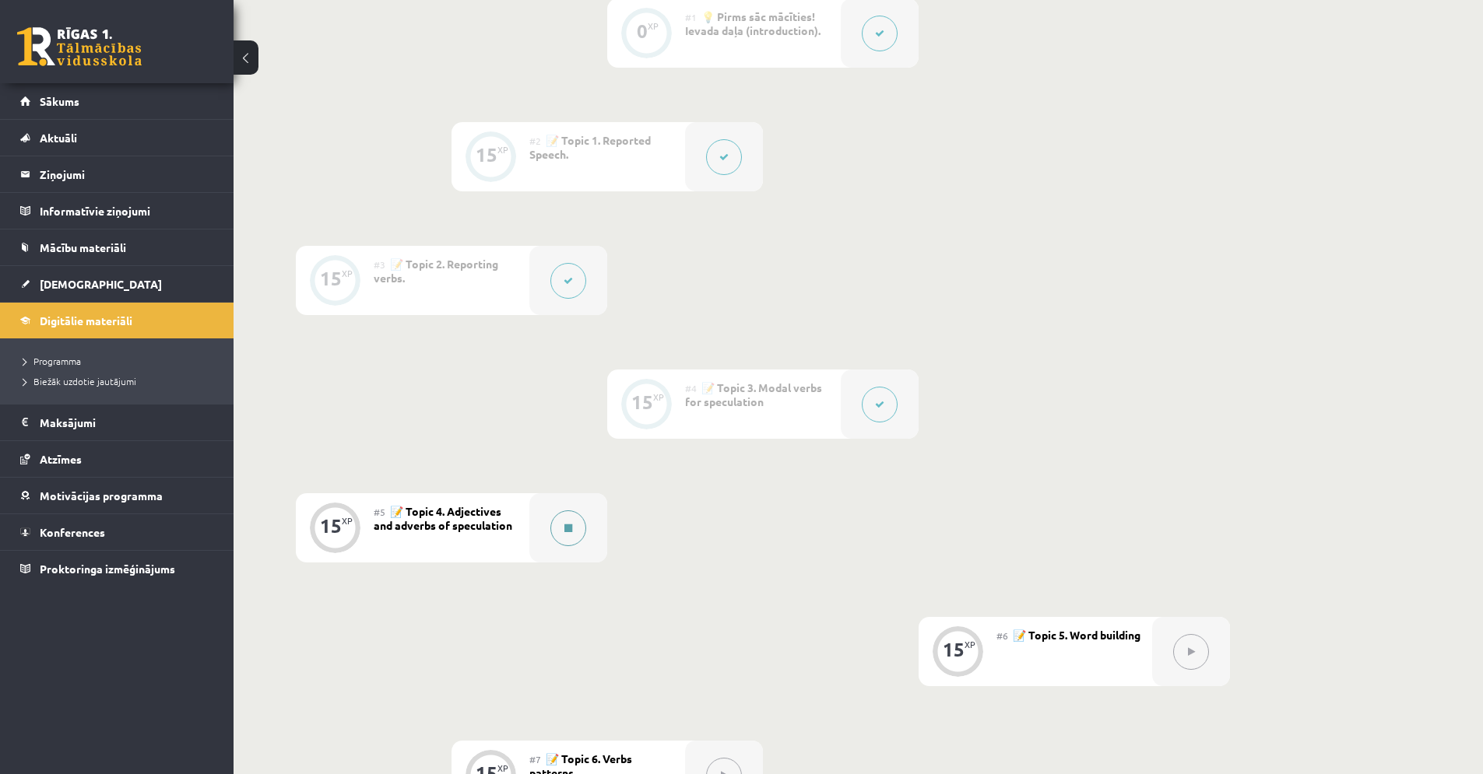
click at [566, 529] on icon at bounding box center [568, 528] width 8 height 9
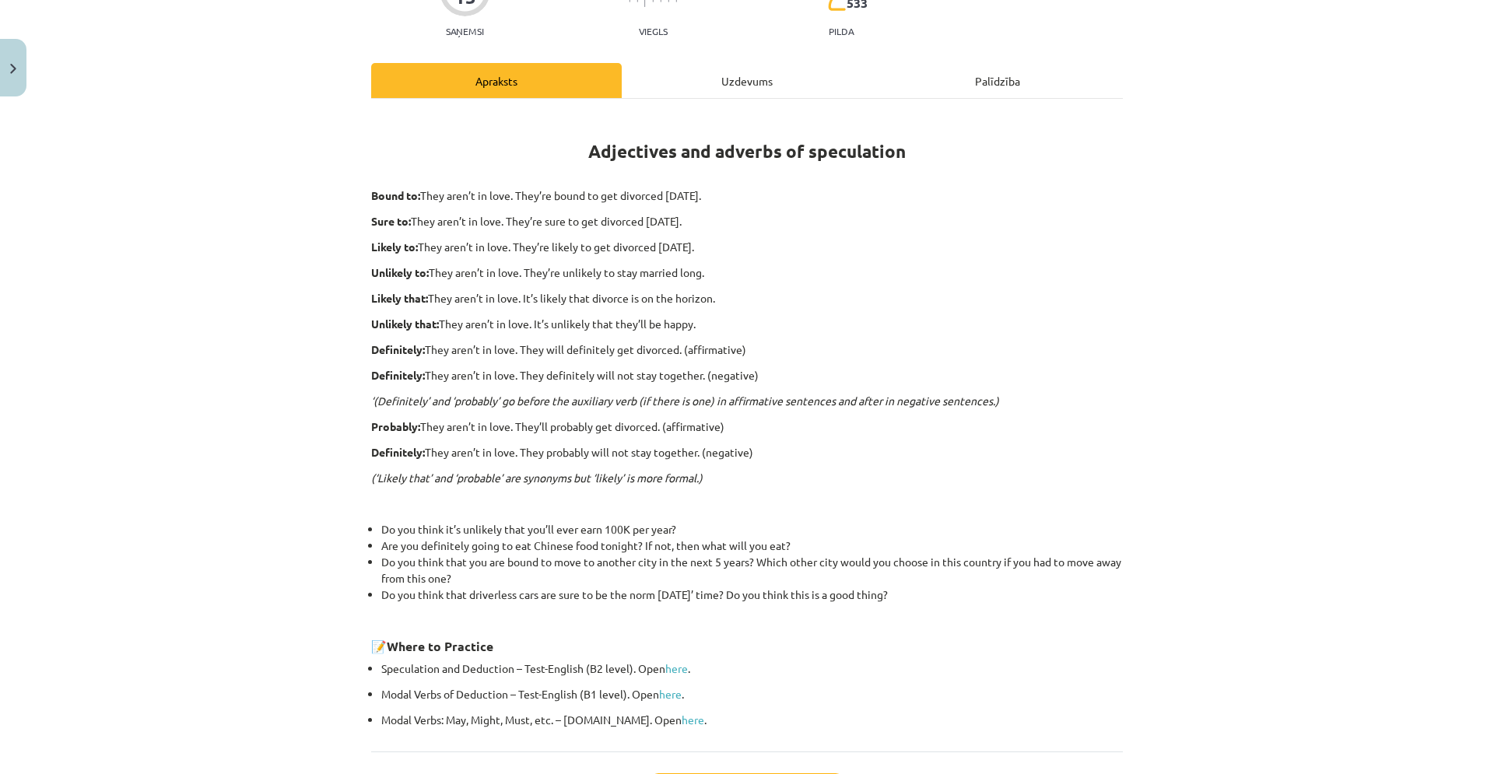
scroll to position [167, 0]
click at [671, 693] on link "here" at bounding box center [670, 693] width 23 height 14
click at [671, 669] on link "here" at bounding box center [676, 667] width 23 height 14
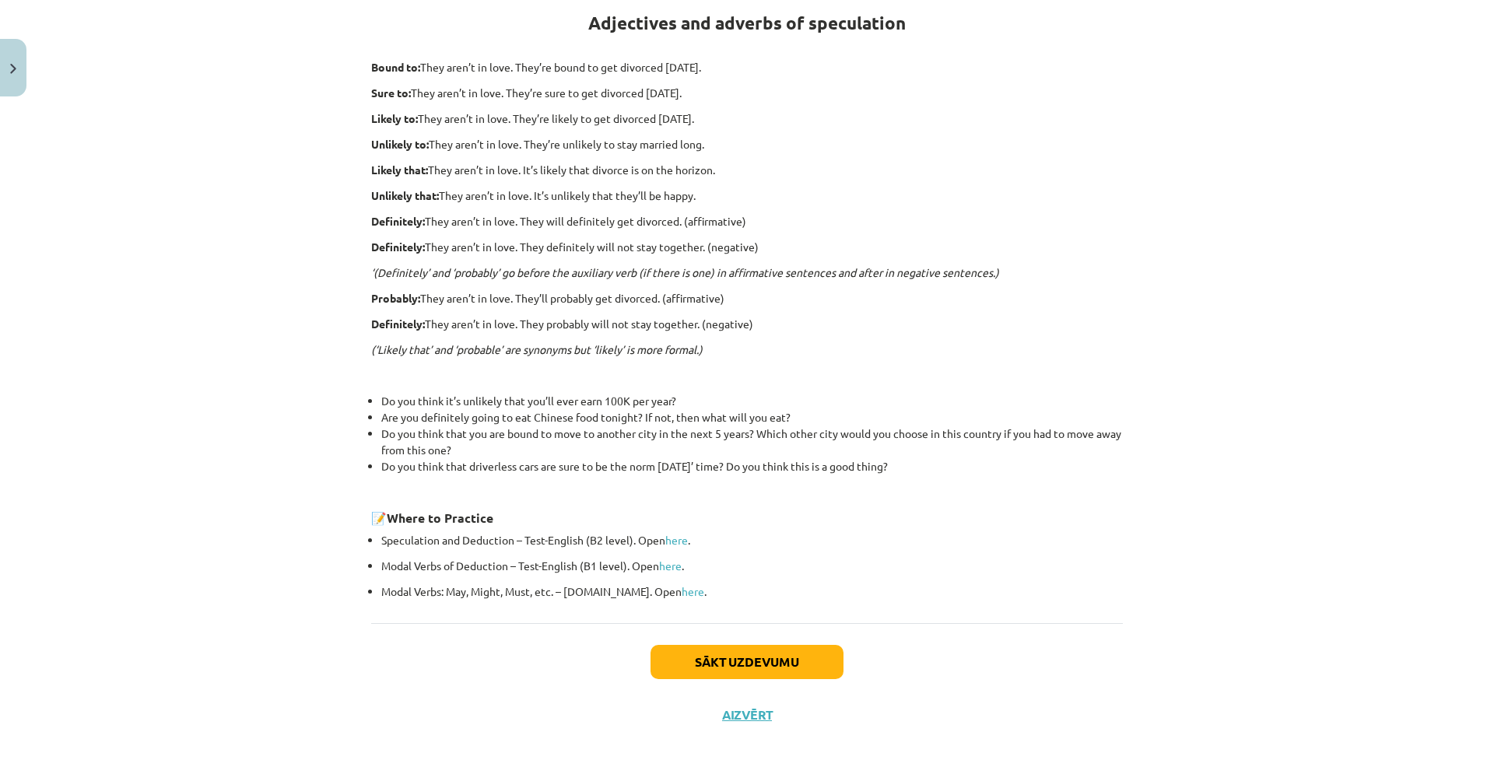
scroll to position [299, 0]
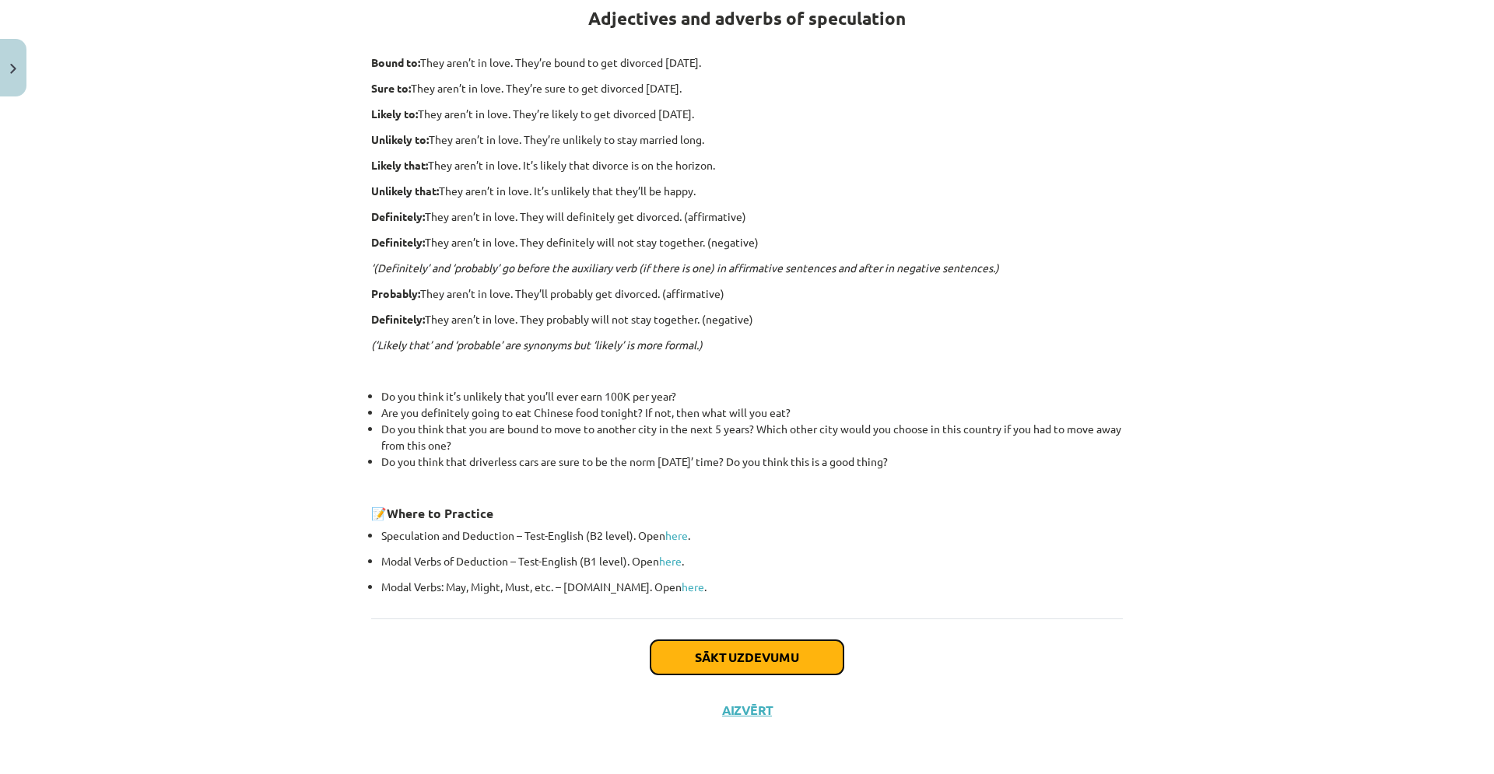
click at [826, 646] on button "Sākt uzdevumu" at bounding box center [747, 658] width 193 height 34
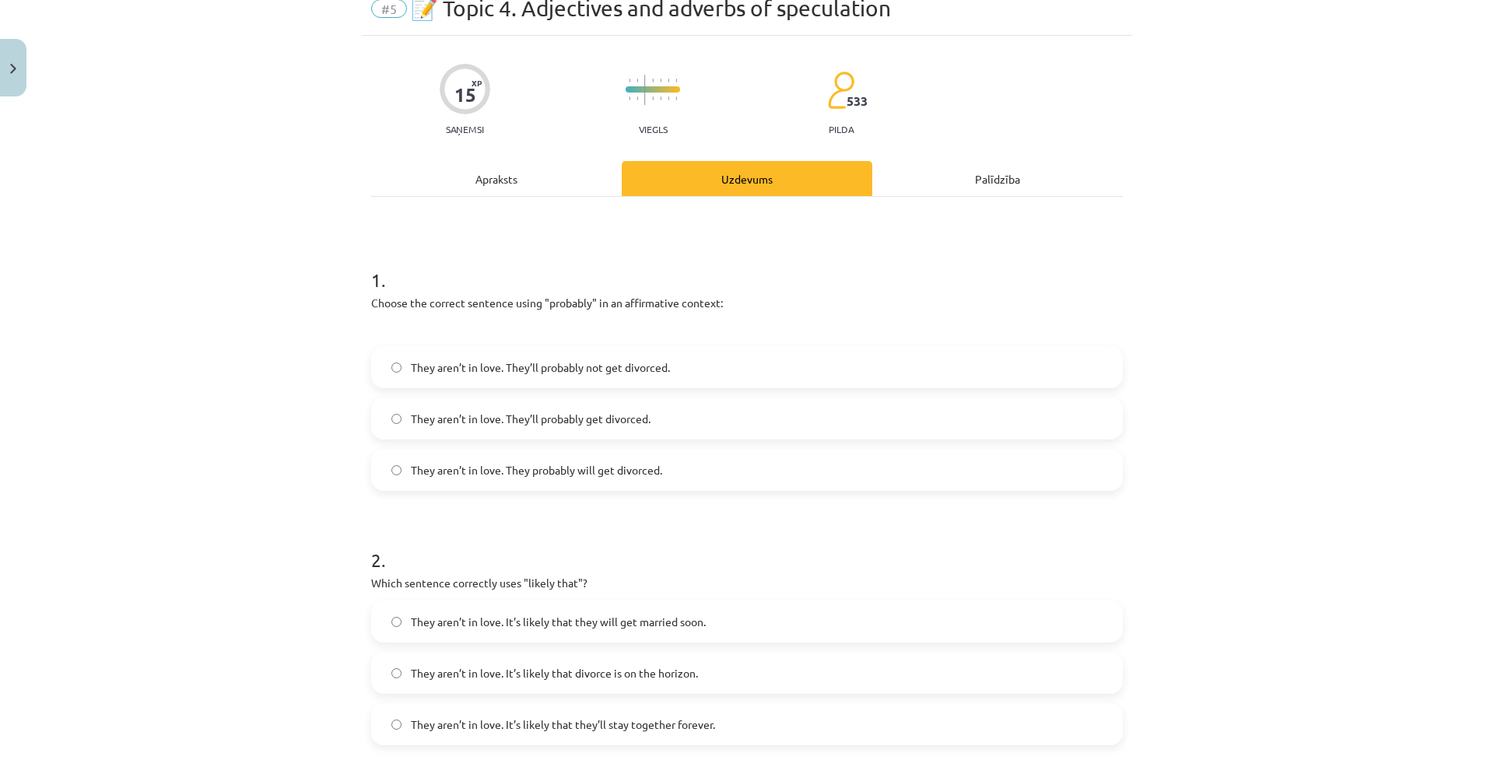
scroll to position [39, 0]
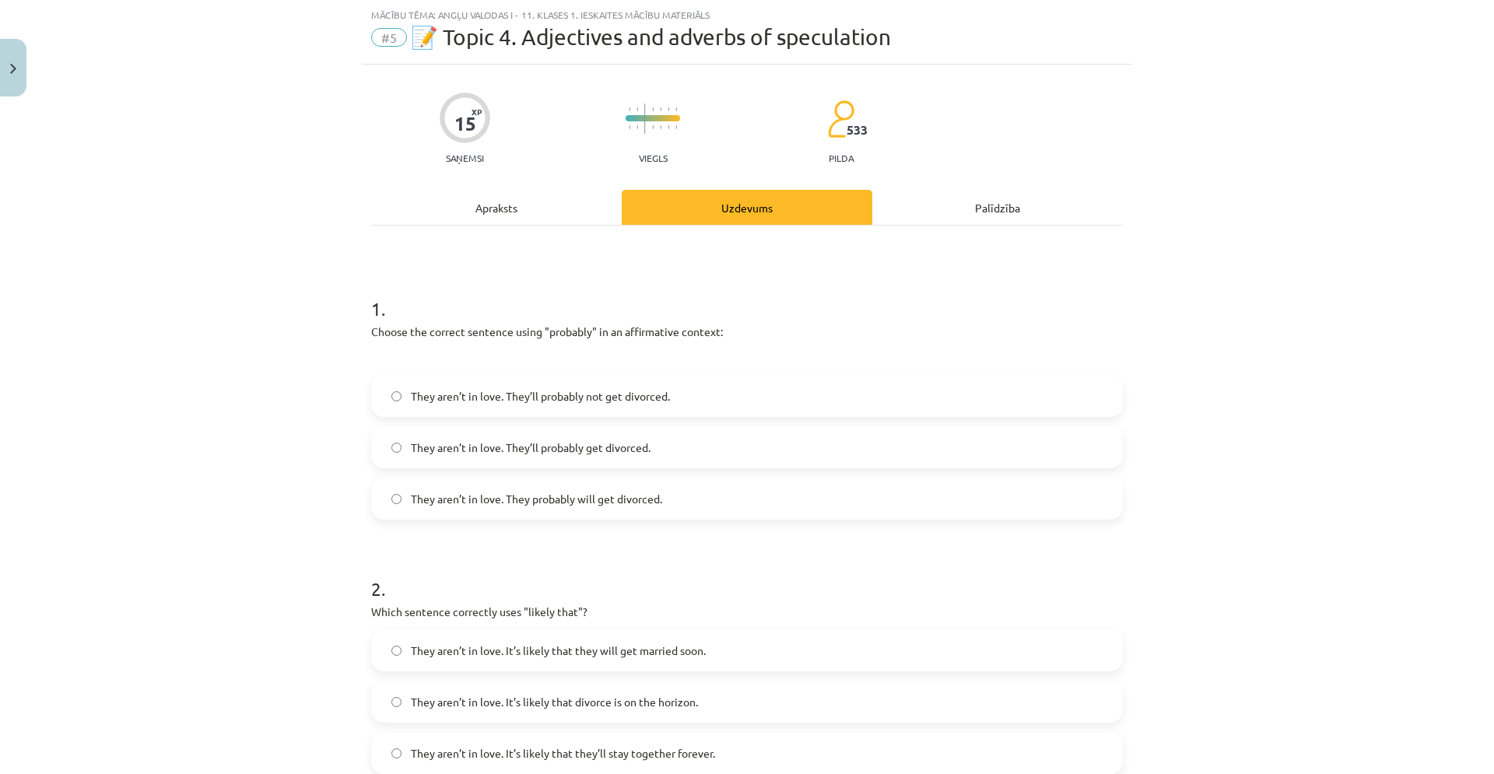
click at [563, 445] on span "They aren’t in love. They’ll probably get divorced." at bounding box center [531, 448] width 240 height 16
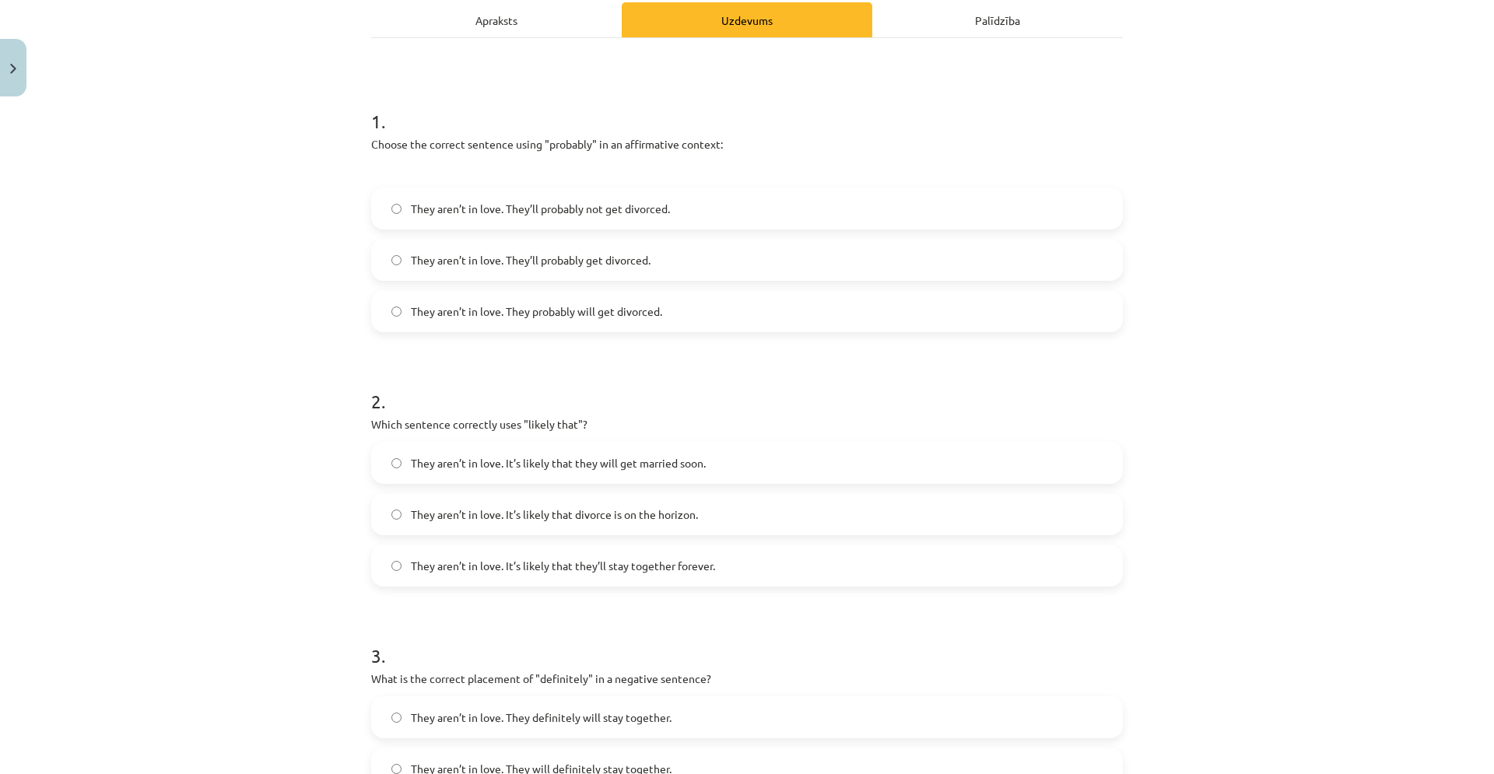
scroll to position [227, 0]
click at [538, 512] on span "They aren’t in love. It’s likely that divorce is on the horizon." at bounding box center [554, 514] width 287 height 16
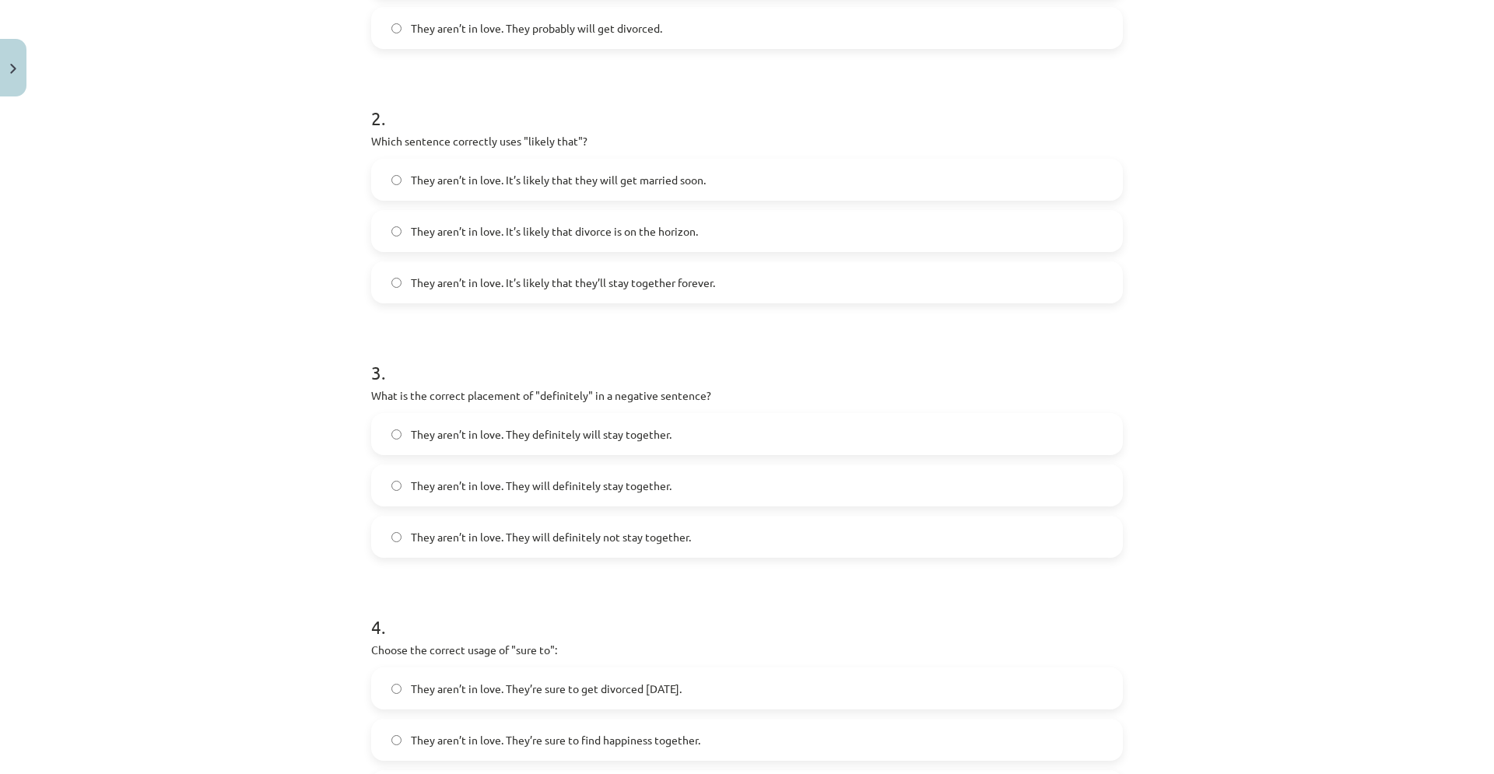
scroll to position [518, 0]
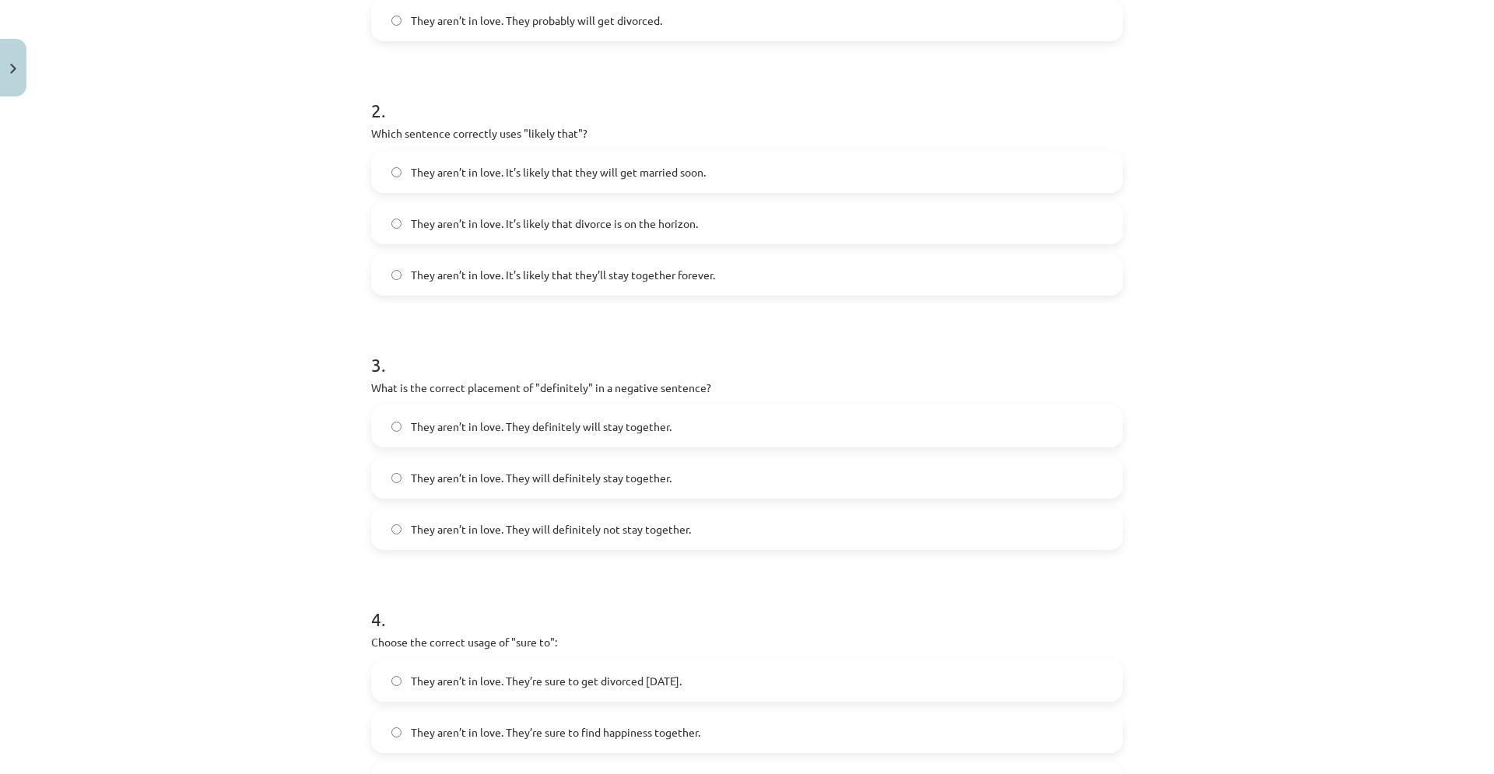
click at [552, 529] on span "They aren’t in love. They will definitely not stay together." at bounding box center [551, 529] width 280 height 16
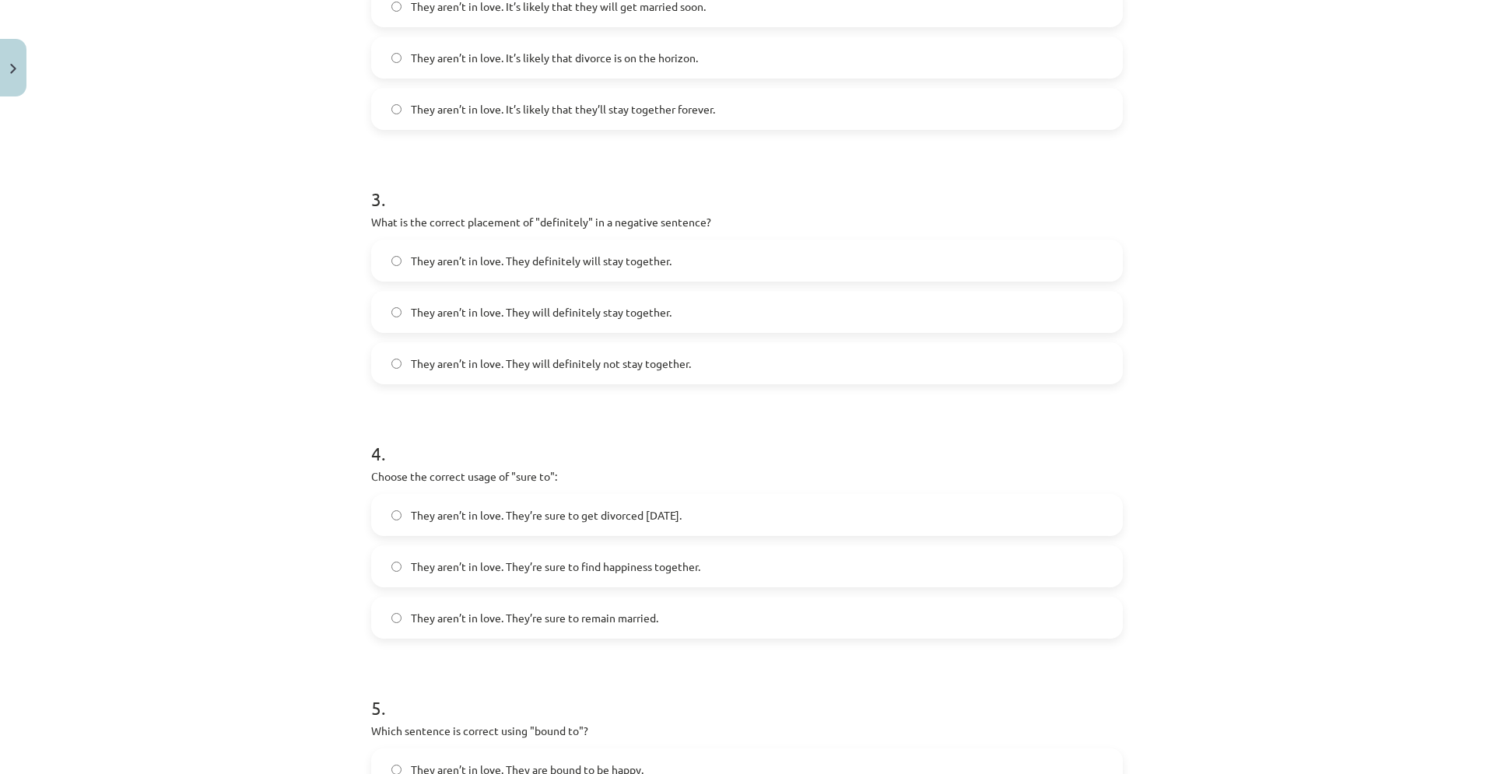
scroll to position [710, 0]
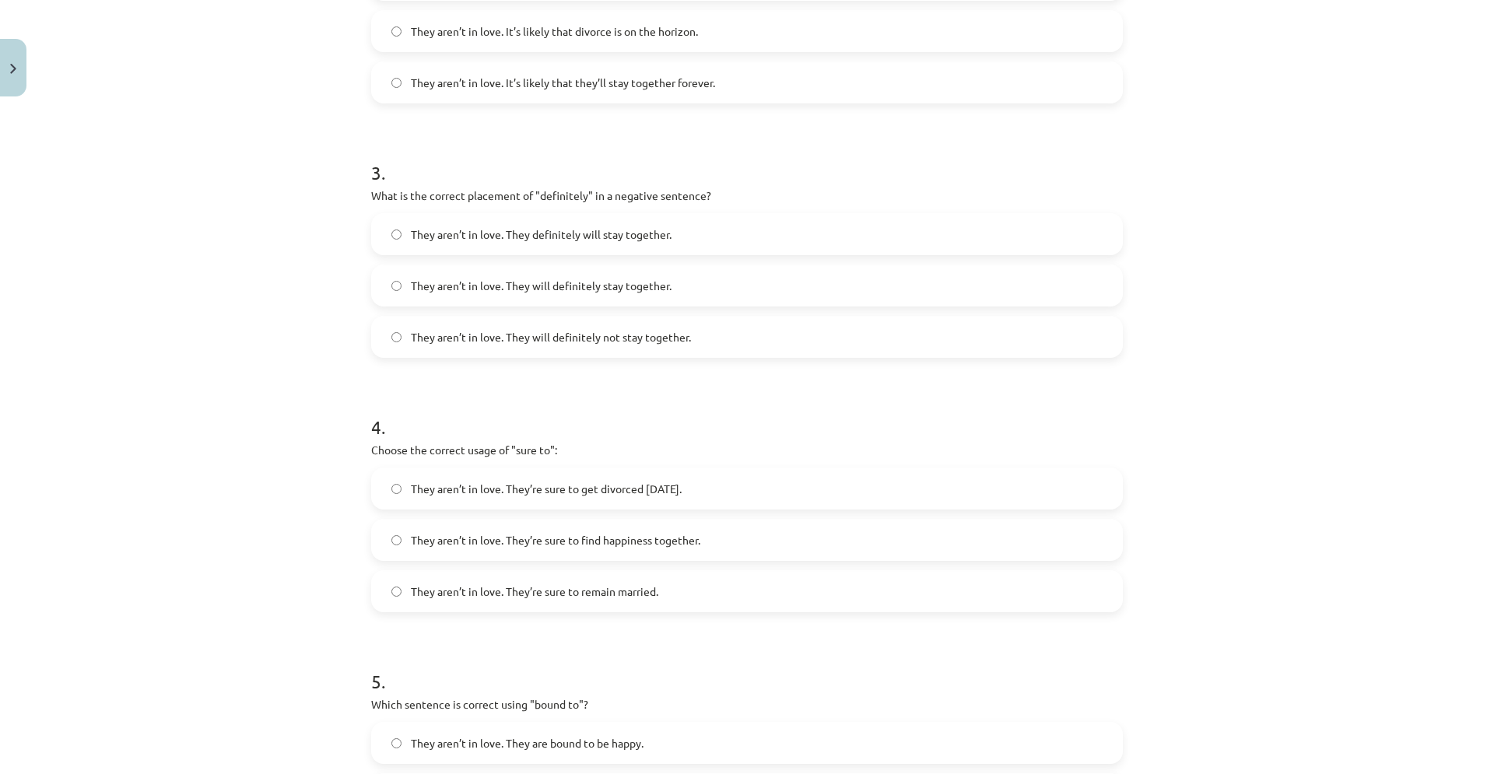
click at [584, 496] on span "They aren’t in love. They’re sure to get divorced within six months." at bounding box center [546, 489] width 271 height 16
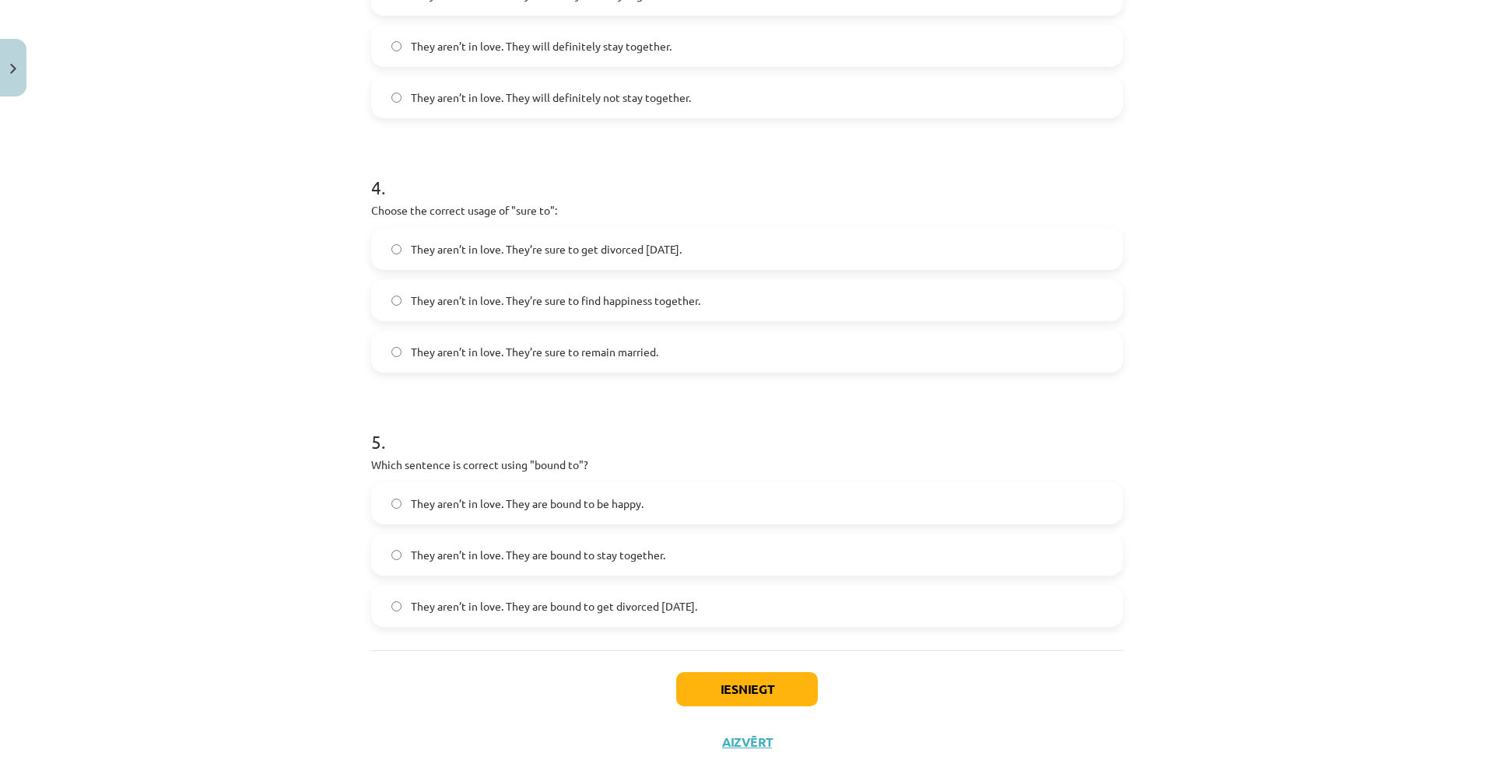
scroll to position [955, 0]
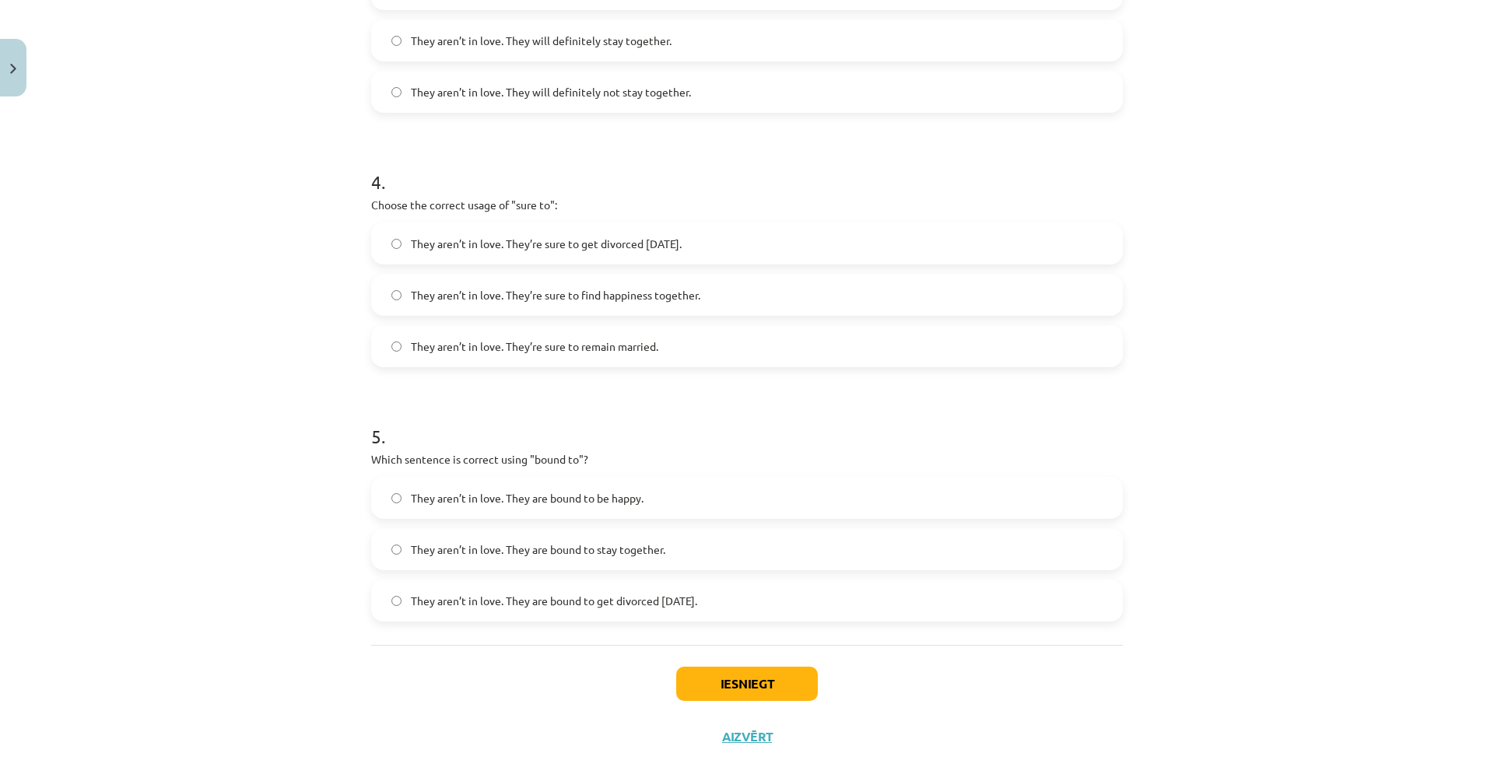
click at [558, 602] on span "They aren’t in love. They are bound to get divorced within six months." at bounding box center [554, 601] width 286 height 16
drag, startPoint x: 767, startPoint y: 675, endPoint x: 759, endPoint y: 672, distance: 8.1
click at [766, 675] on button "Iesniegt" at bounding box center [747, 684] width 142 height 34
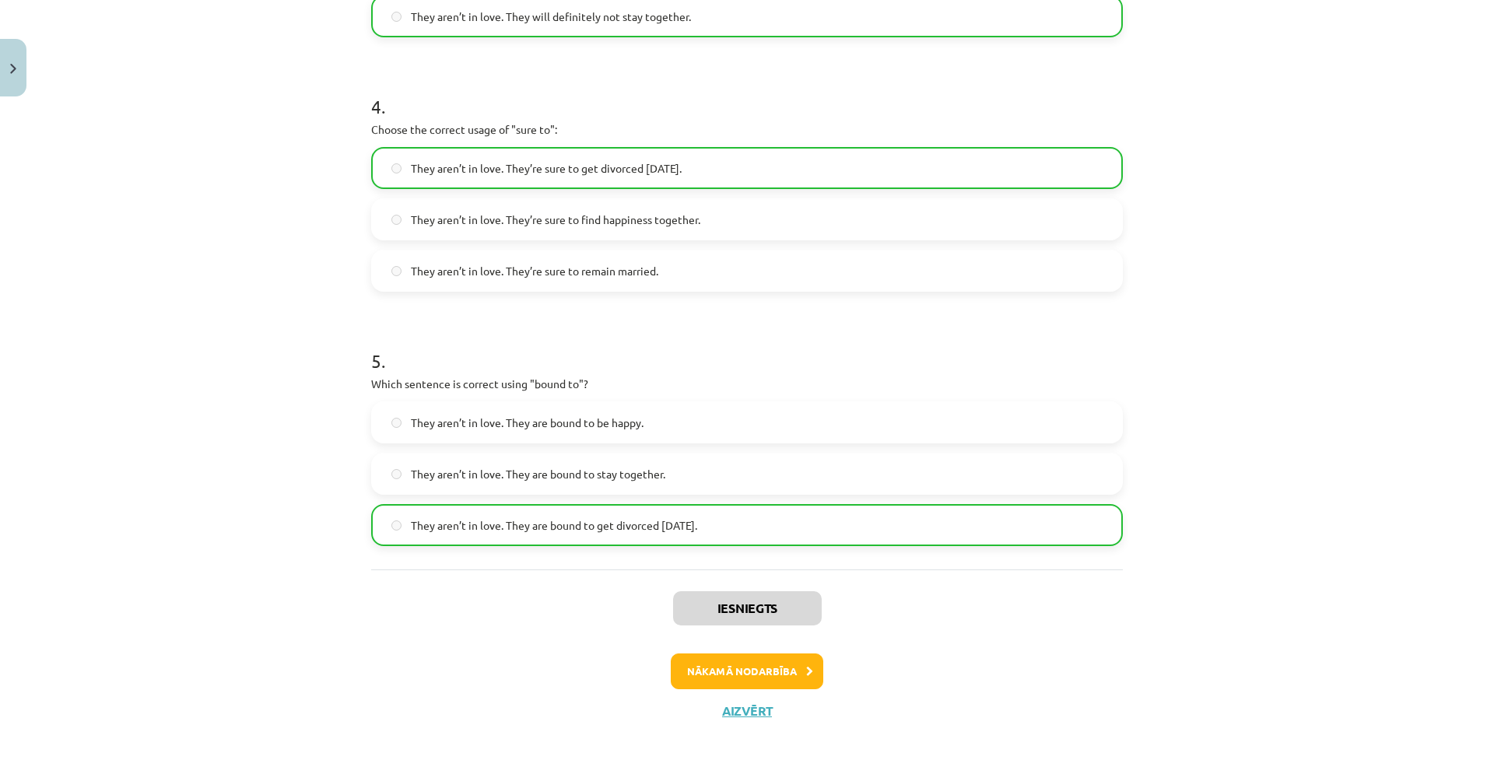
scroll to position [1033, 0]
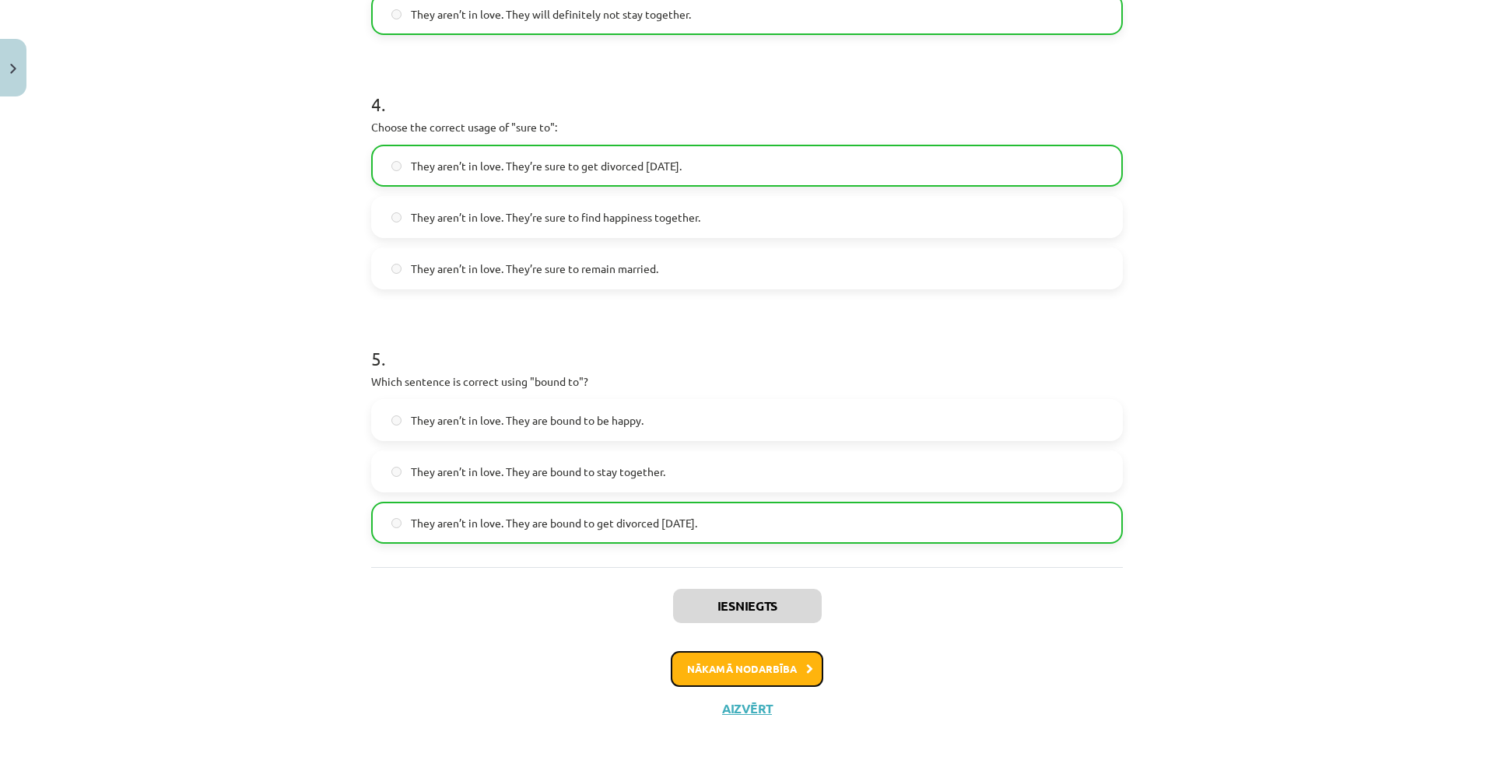
click at [703, 660] on button "Nākamā nodarbība" at bounding box center [747, 669] width 153 height 36
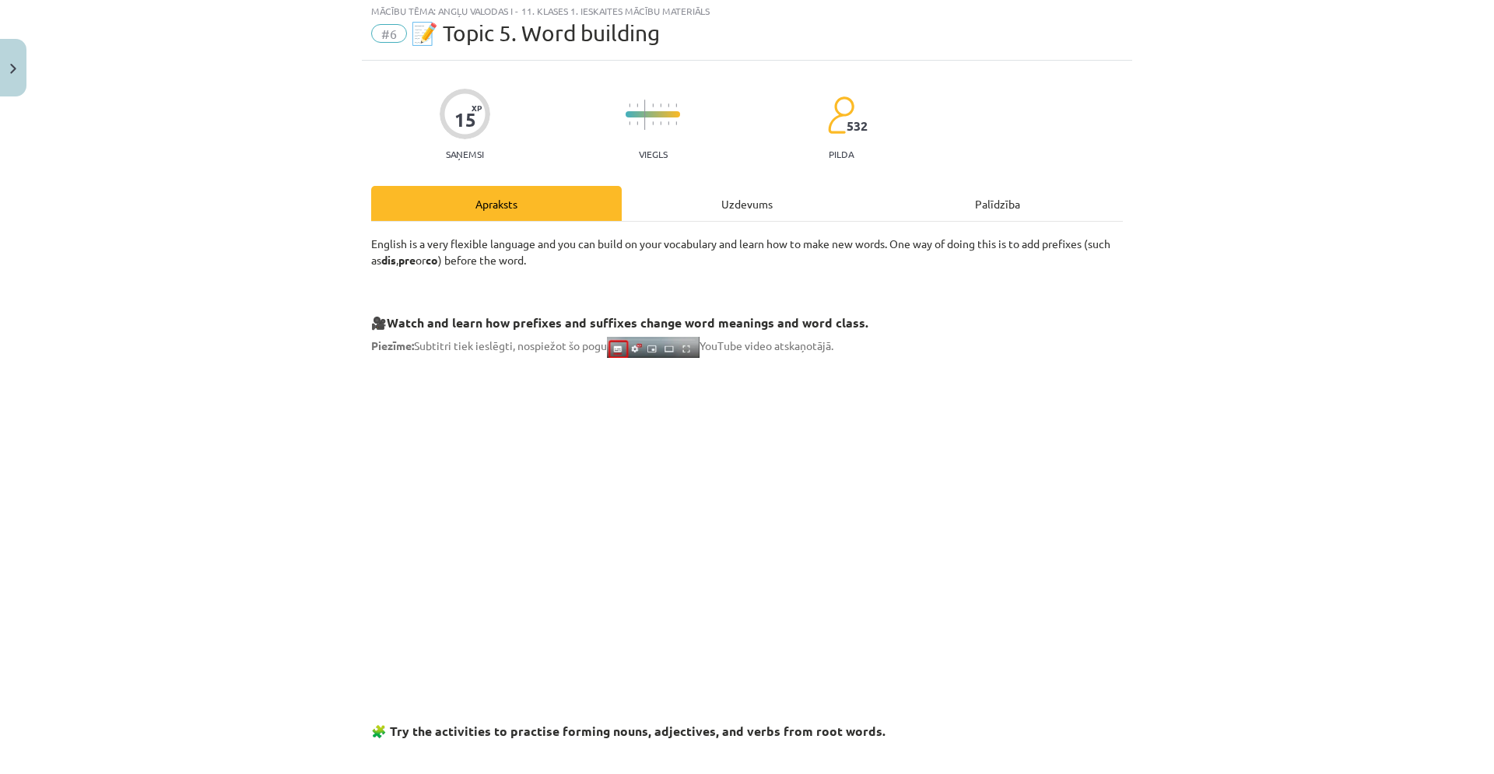
scroll to position [39, 0]
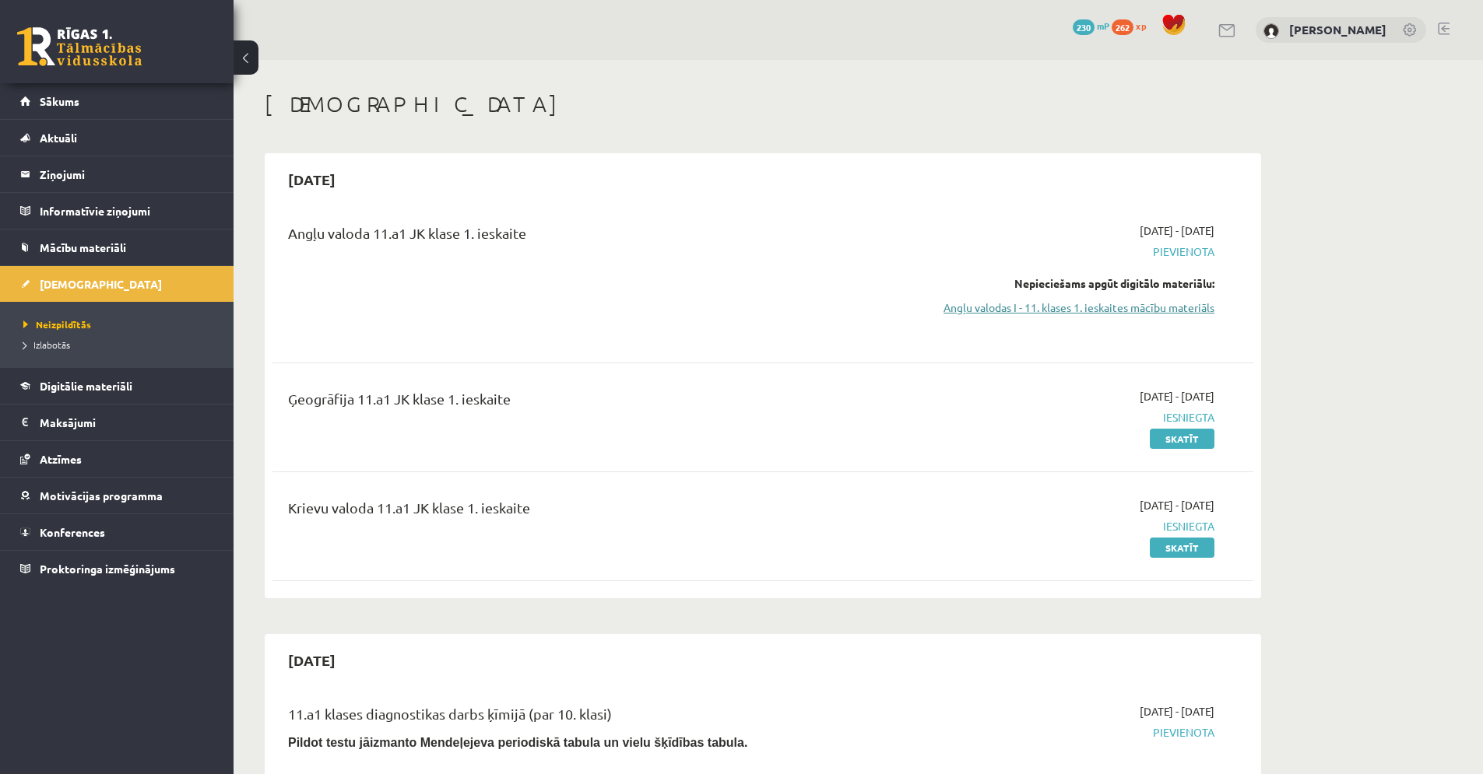
click at [1085, 305] on link "Angļu valodas I - 11. klases 1. ieskaites mācību materiāls" at bounding box center [1067, 308] width 293 height 16
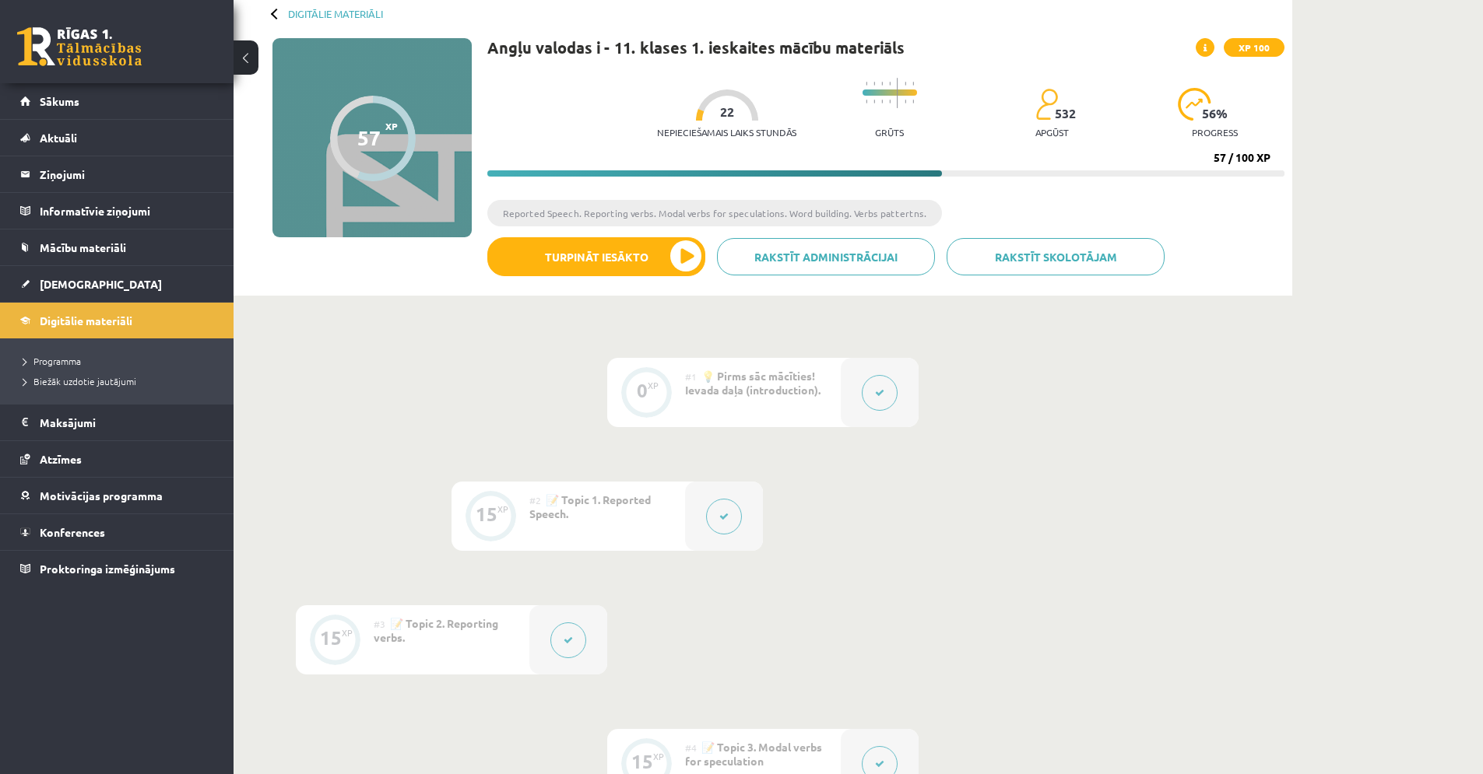
scroll to position [10, 0]
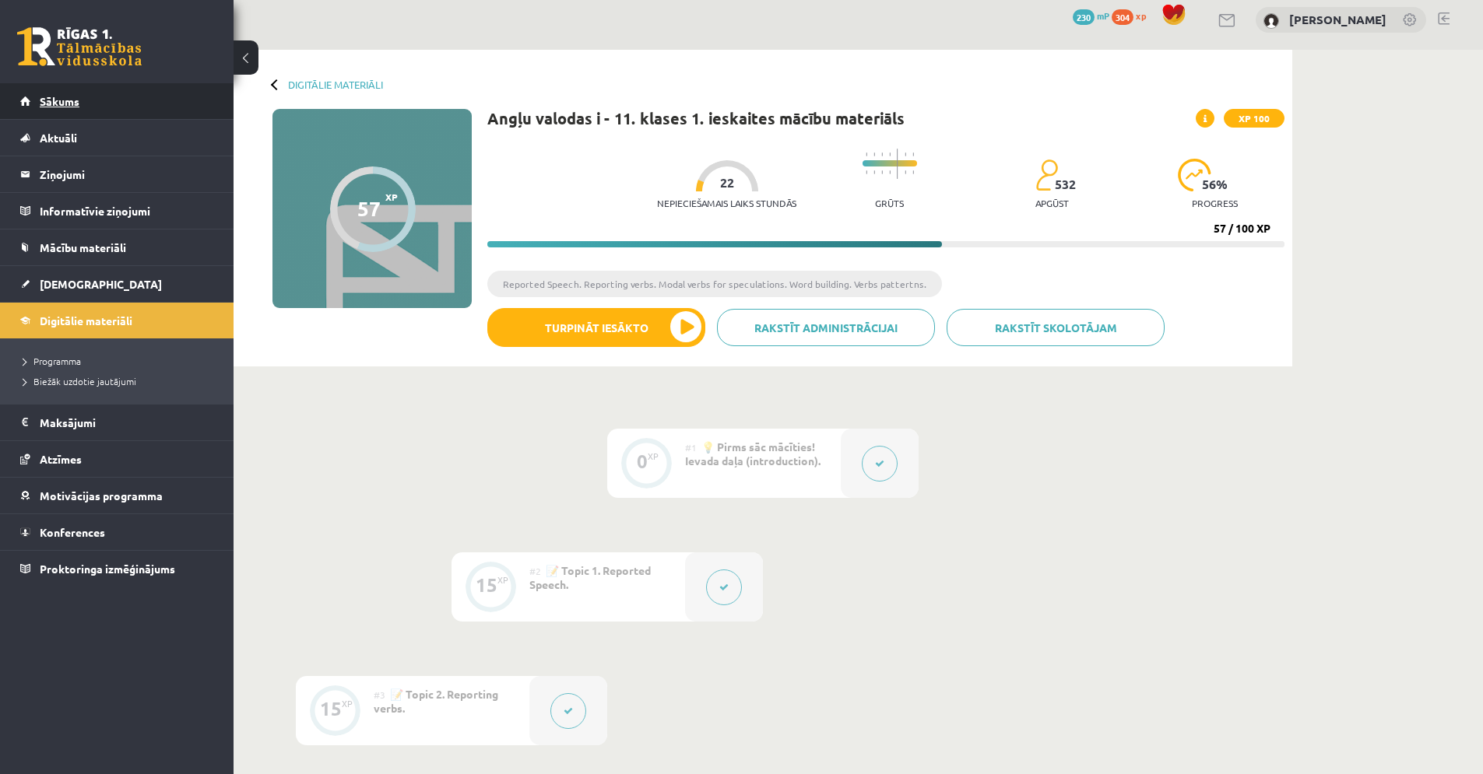
click at [60, 96] on span "Sākums" at bounding box center [60, 101] width 40 height 14
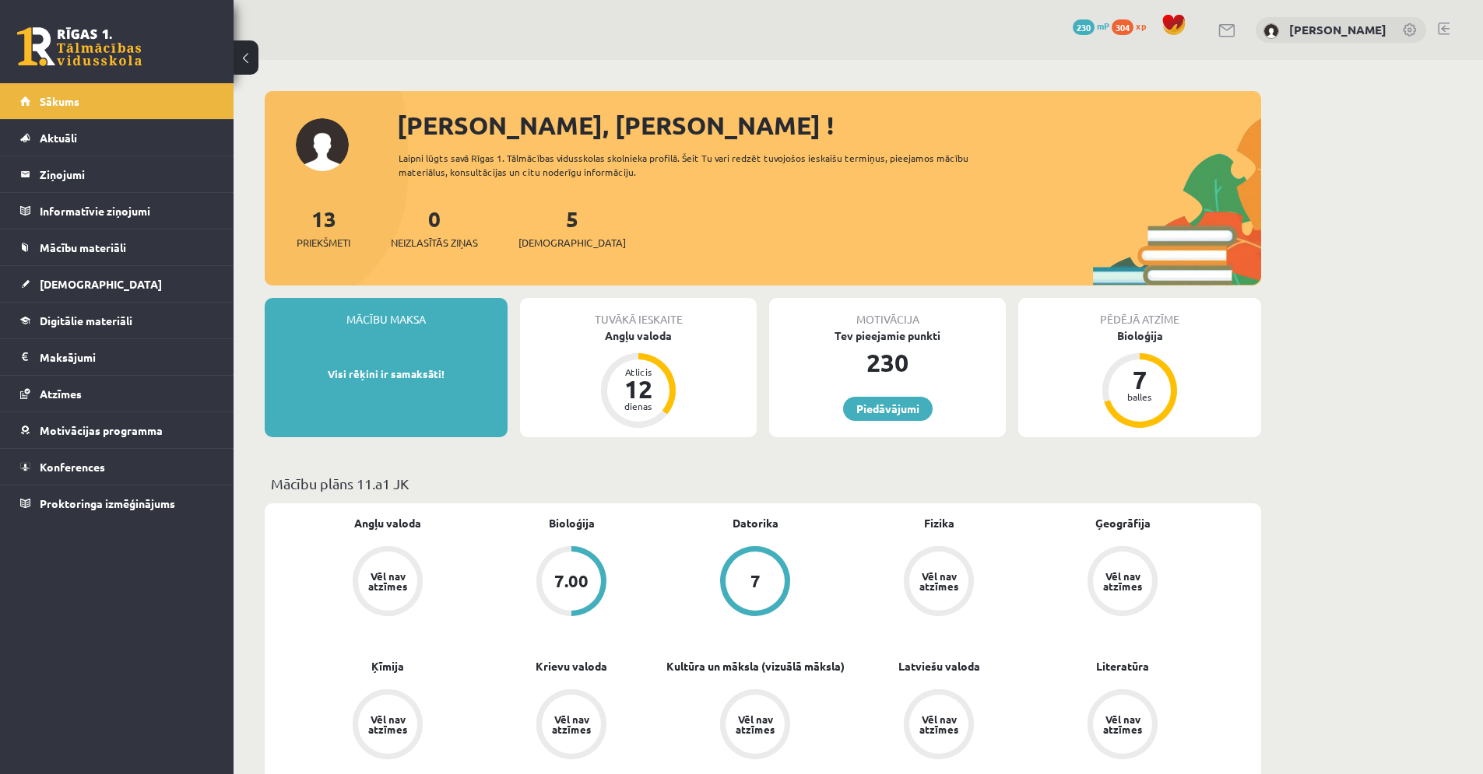
click at [545, 231] on div "5 Ieskaites" at bounding box center [571, 226] width 107 height 48
click at [542, 240] on span "[DEMOGRAPHIC_DATA]" at bounding box center [571, 243] width 107 height 16
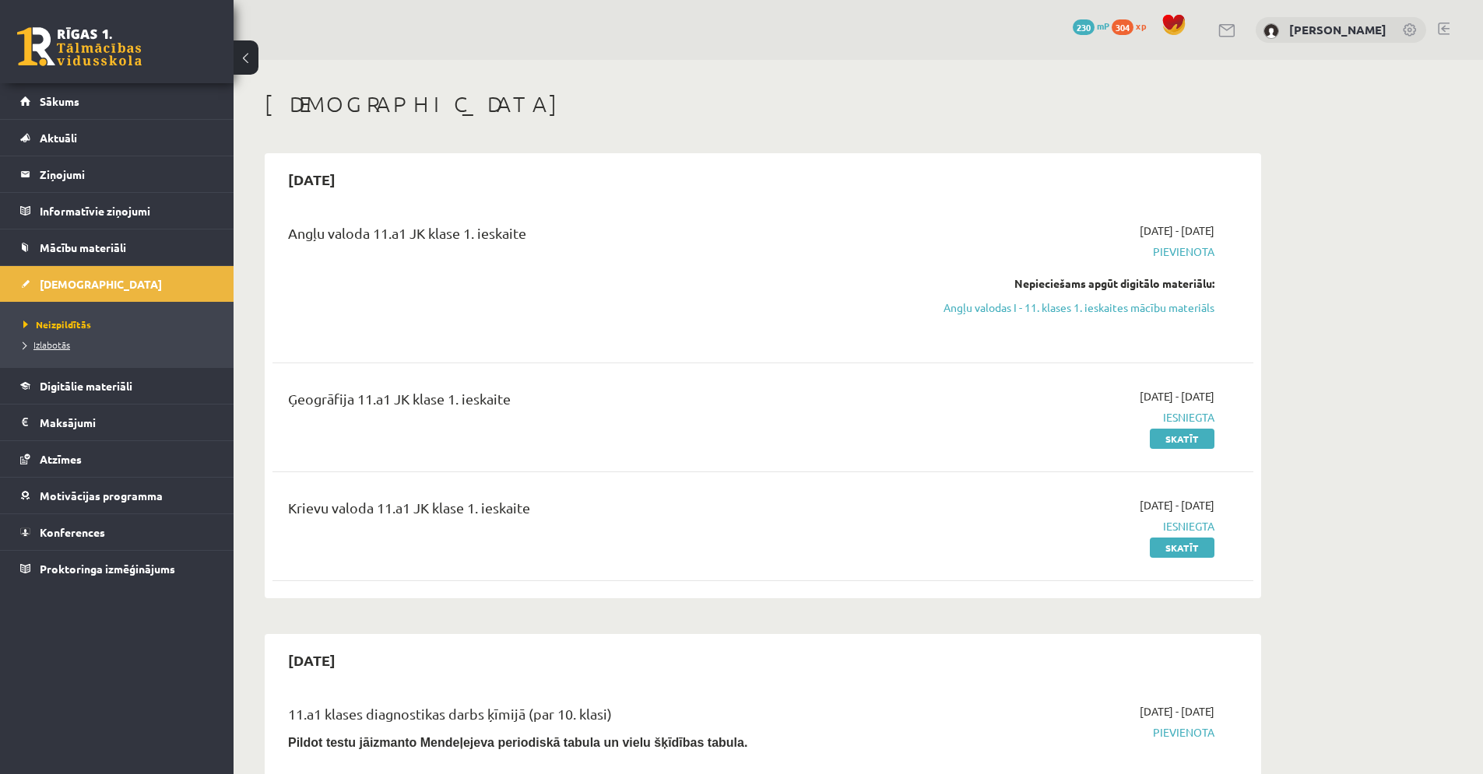
click at [34, 342] on span "Izlabotās" at bounding box center [46, 345] width 47 height 12
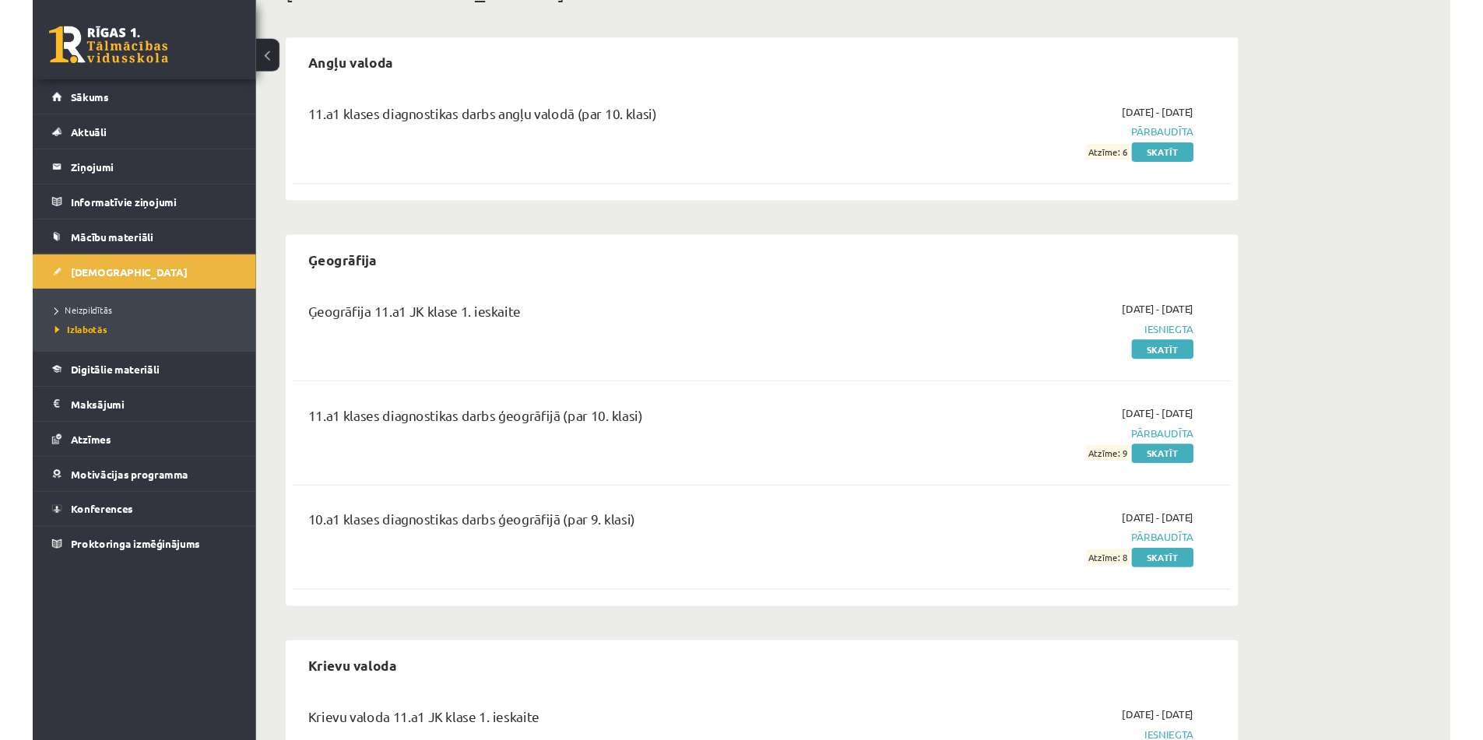
scroll to position [320, 0]
